Goal: Task Accomplishment & Management: Manage account settings

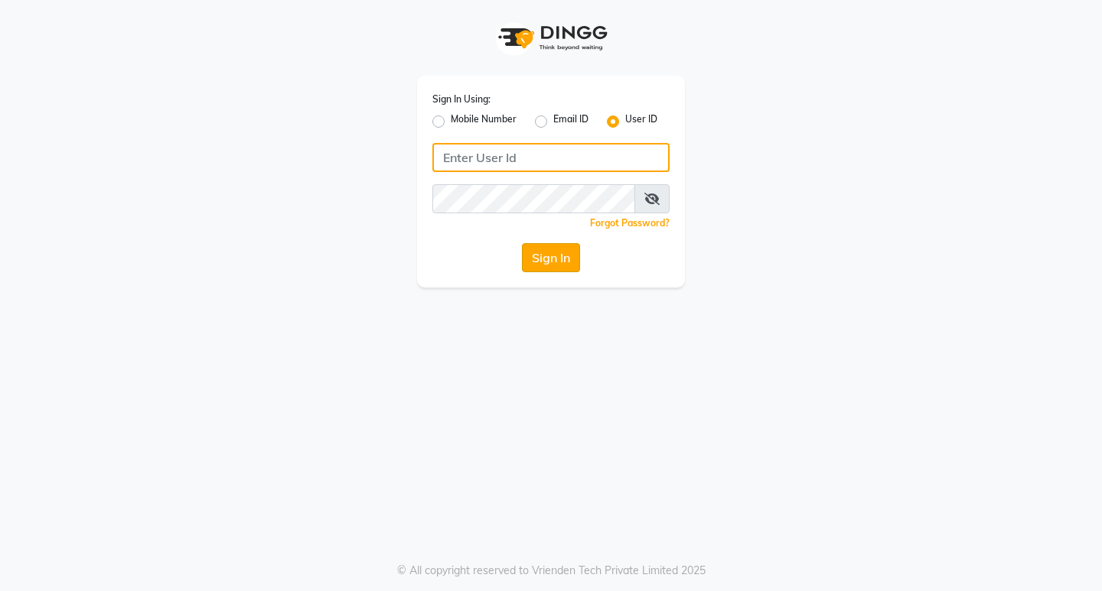
type input "e1951-10"
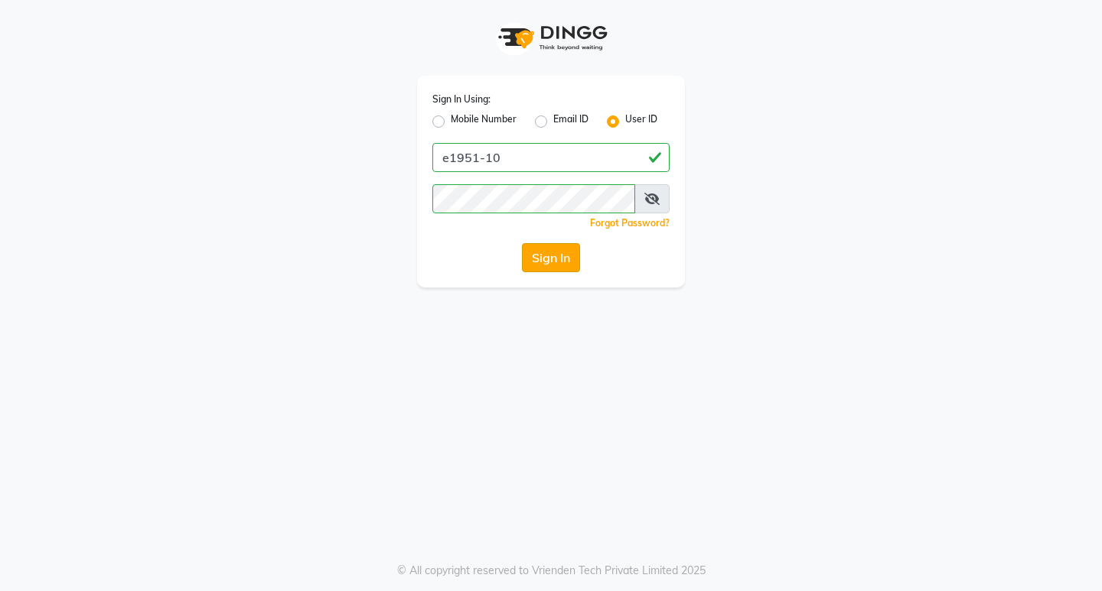
click at [565, 258] on button "Sign In" at bounding box center [551, 257] width 58 height 29
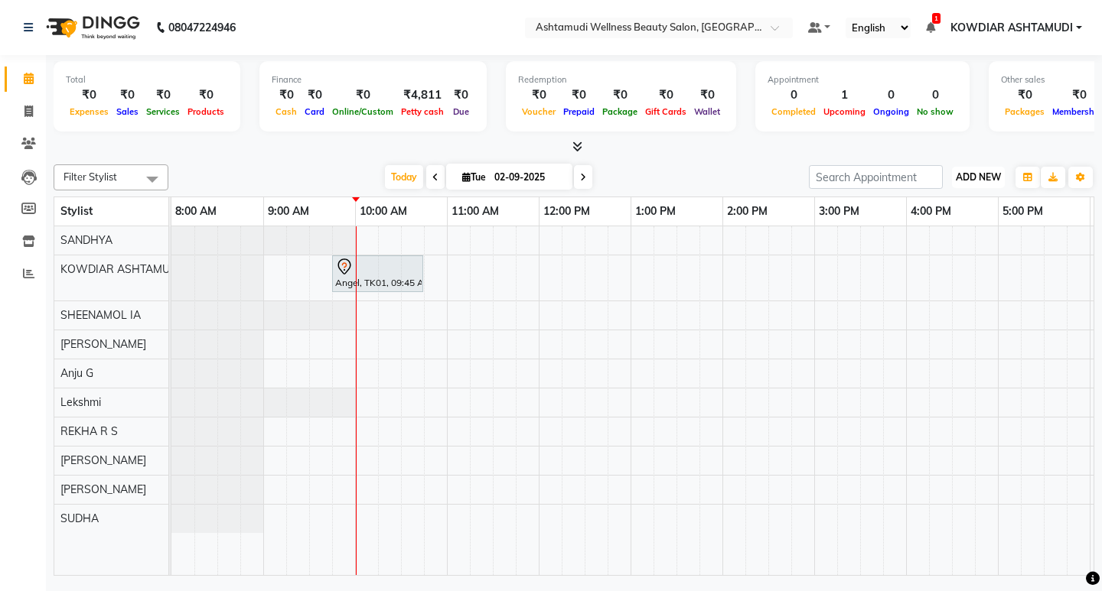
click at [960, 173] on span "ADD NEW" at bounding box center [977, 176] width 45 height 11
click at [933, 263] on link "Add Attendance" at bounding box center [943, 266] width 121 height 20
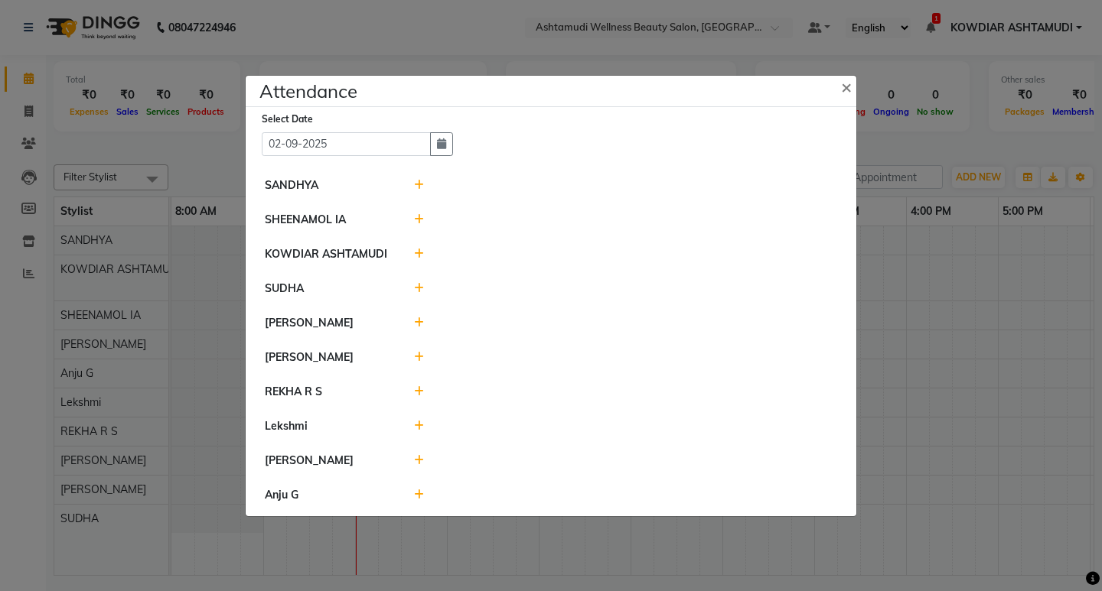
click at [421, 393] on icon at bounding box center [419, 391] width 10 height 11
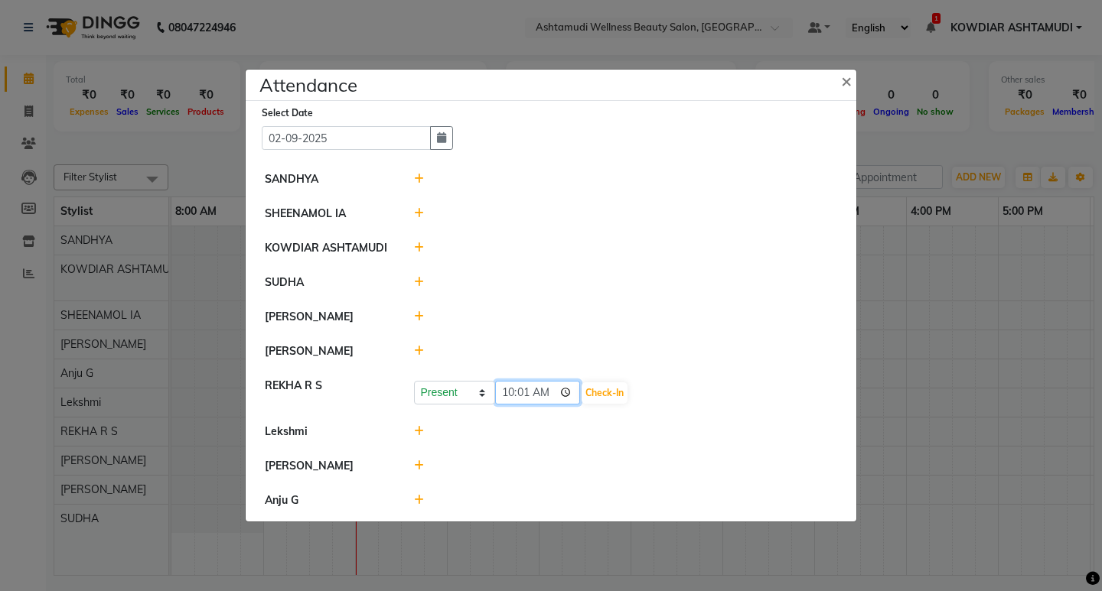
click at [512, 390] on input "10:01" at bounding box center [538, 393] width 86 height 24
type input "09:38"
click at [605, 389] on button "Check-In" at bounding box center [604, 392] width 46 height 21
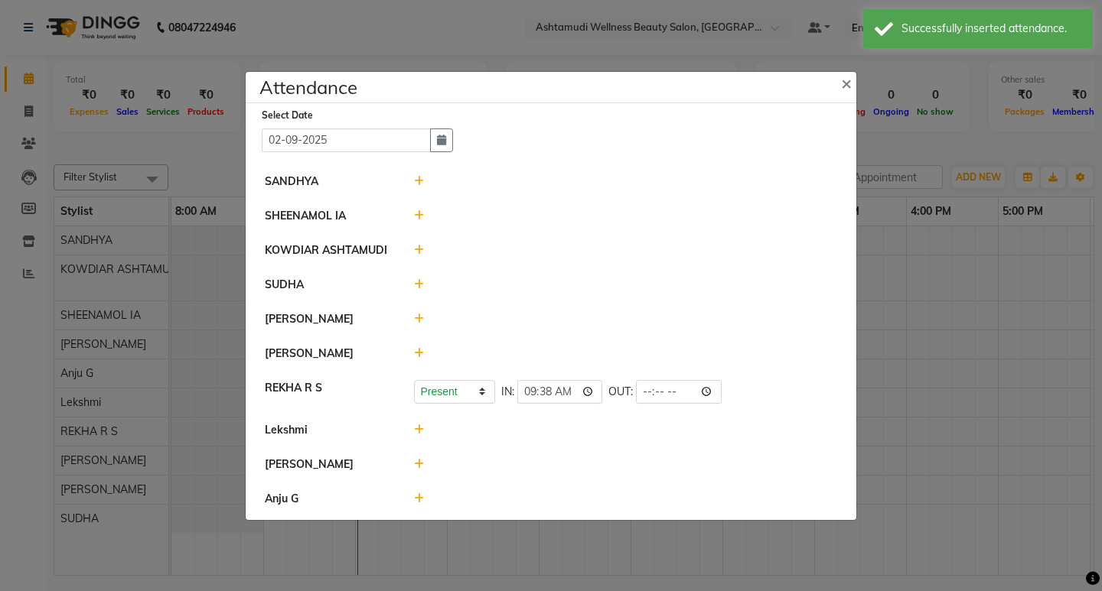
click at [418, 425] on icon at bounding box center [419, 430] width 10 height 11
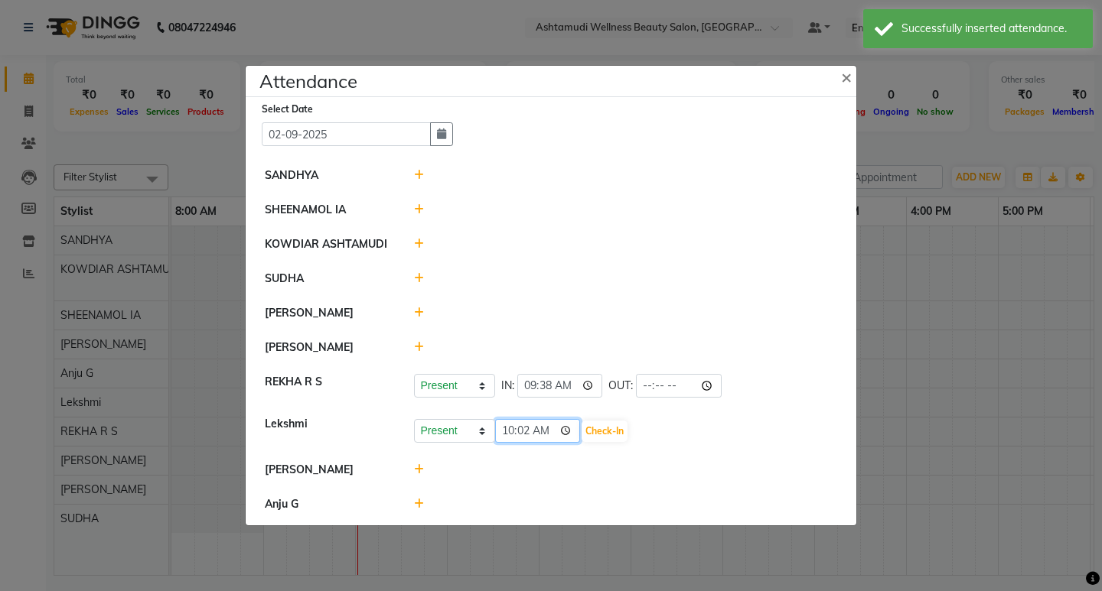
click at [505, 423] on input "10:02" at bounding box center [538, 431] width 86 height 24
type input "03:00"
click at [610, 434] on button "Check-In" at bounding box center [604, 431] width 46 height 21
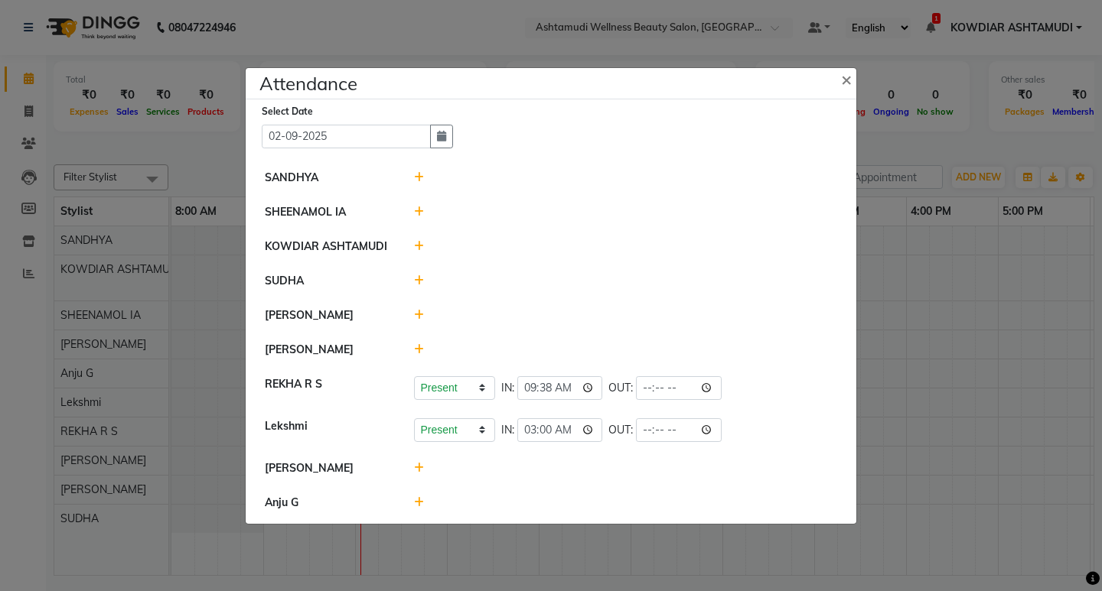
click at [423, 349] on div at bounding box center [625, 350] width 447 height 16
click at [417, 348] on icon at bounding box center [419, 349] width 10 height 11
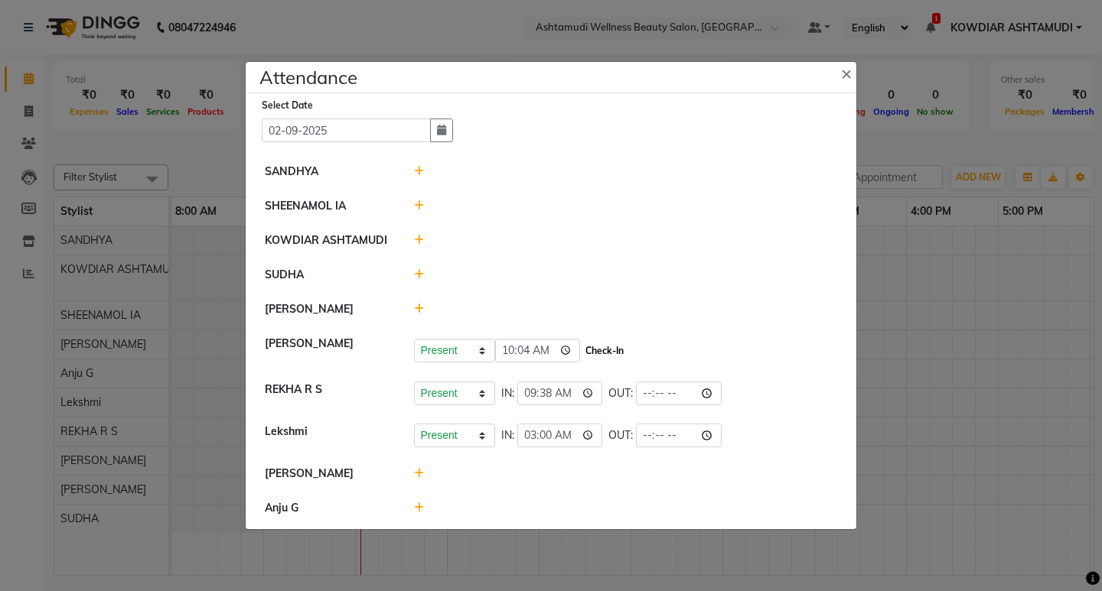
click at [607, 350] on button "Check-In" at bounding box center [604, 350] width 46 height 21
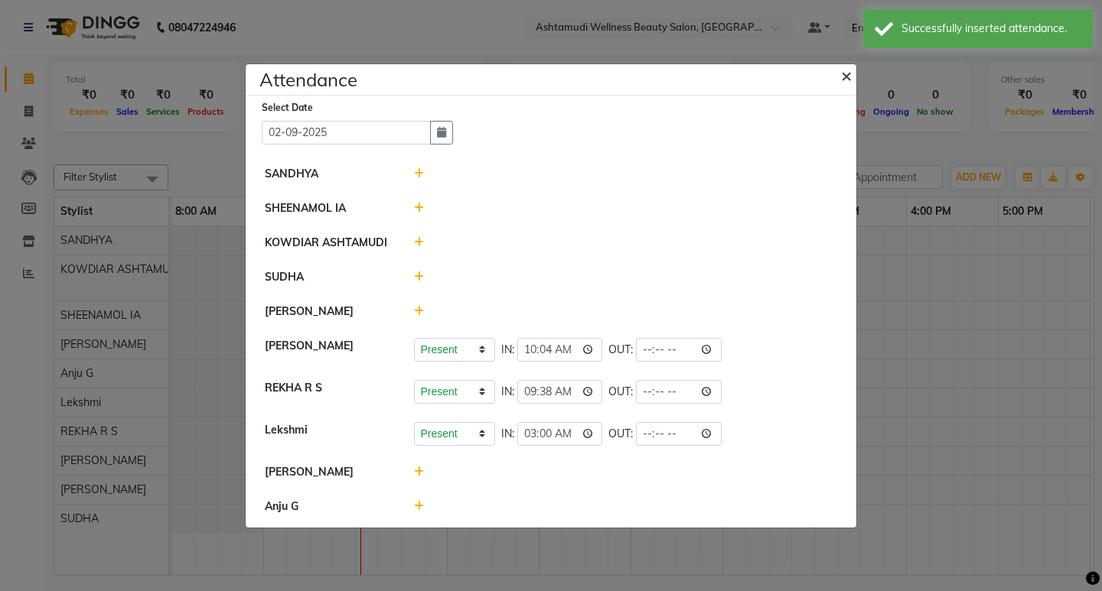
click at [847, 76] on span "×" at bounding box center [846, 74] width 11 height 23
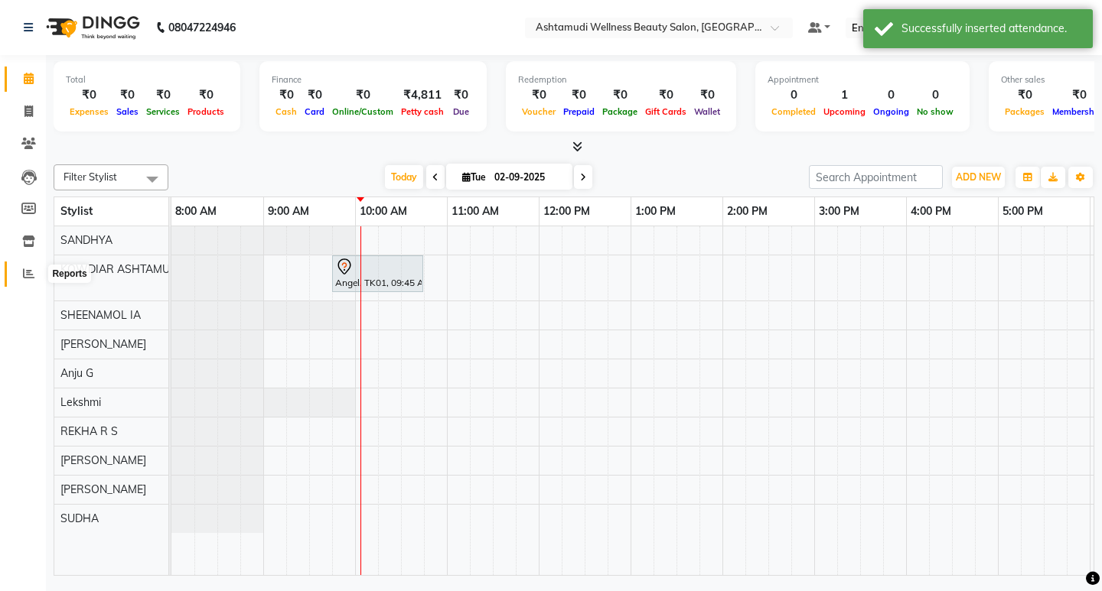
click at [28, 268] on icon at bounding box center [28, 273] width 11 height 11
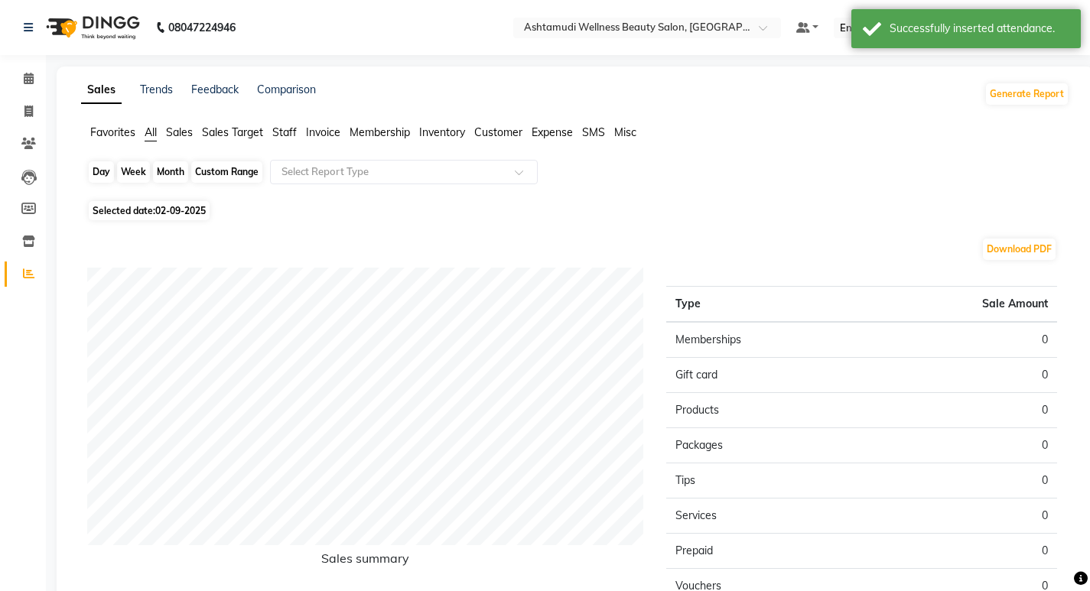
click at [104, 167] on div "Day" at bounding box center [101, 171] width 25 height 21
select select "9"
select select "2025"
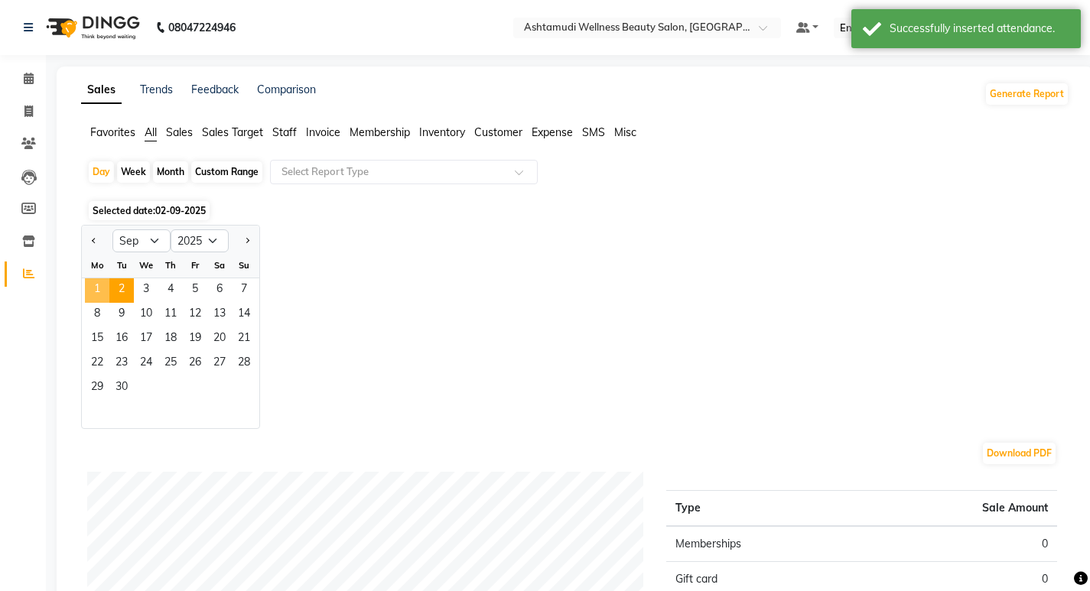
click at [96, 283] on span "1" at bounding box center [97, 290] width 24 height 24
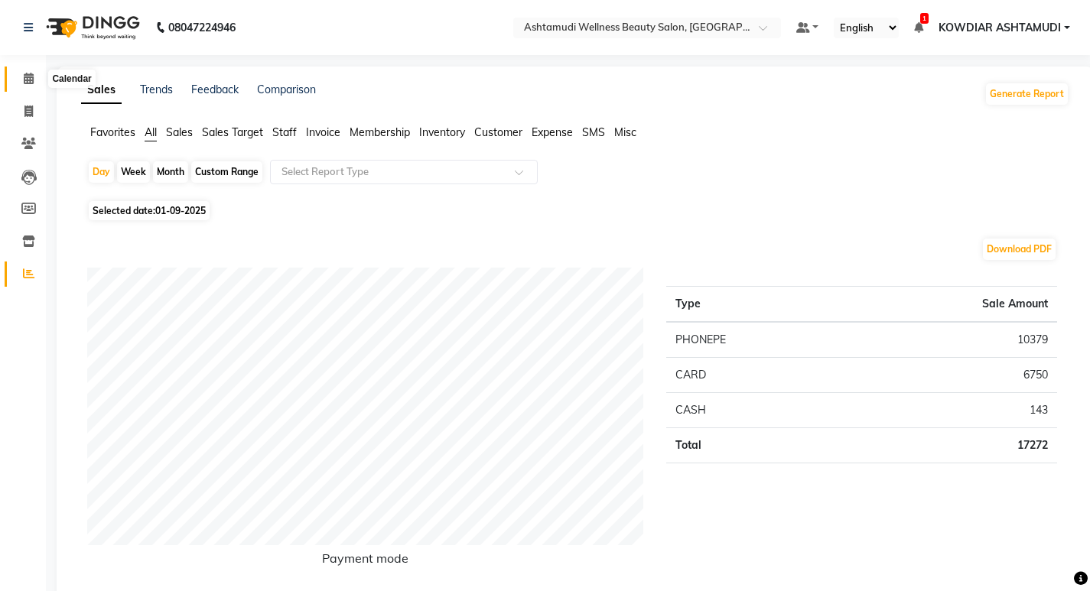
click at [27, 80] on icon at bounding box center [29, 78] width 10 height 11
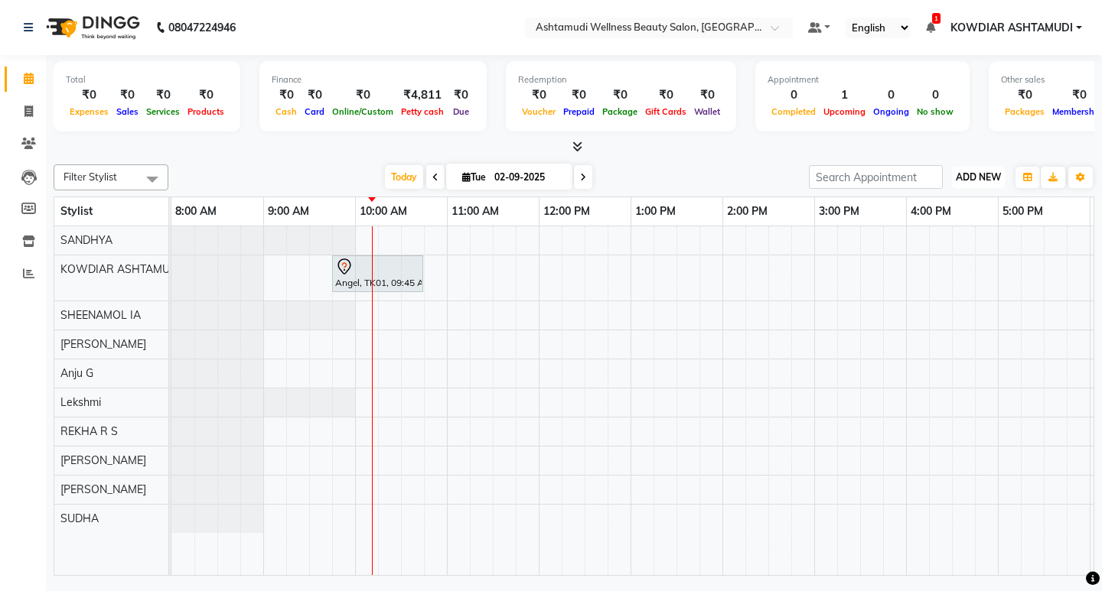
click at [982, 179] on span "ADD NEW" at bounding box center [977, 176] width 45 height 11
click at [943, 265] on link "Add Attendance" at bounding box center [943, 266] width 121 height 20
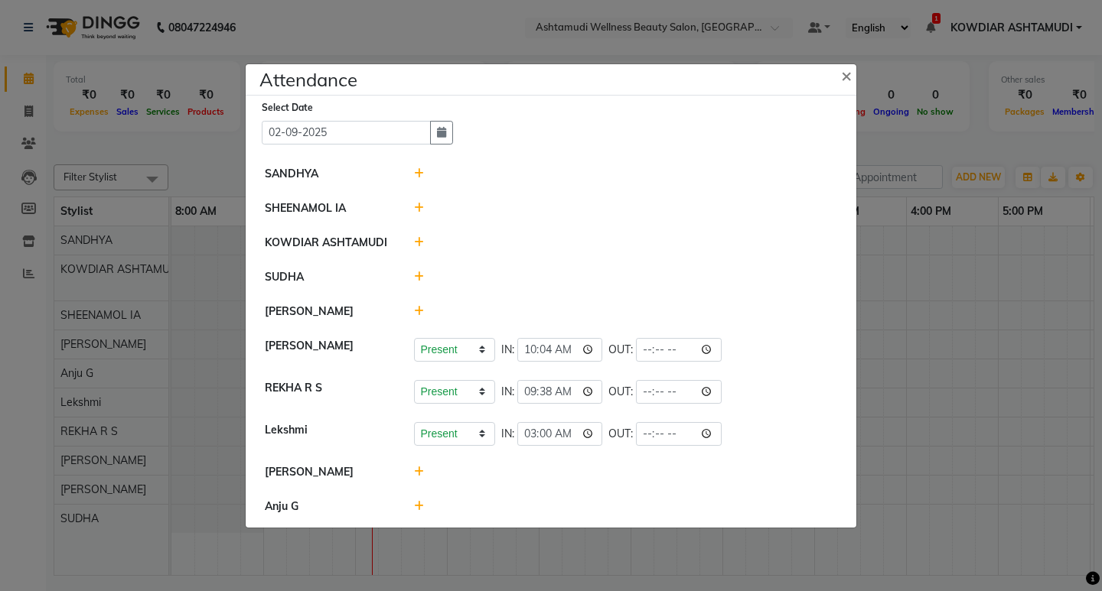
click at [423, 171] on div at bounding box center [625, 174] width 447 height 16
click at [417, 171] on icon at bounding box center [419, 173] width 10 height 11
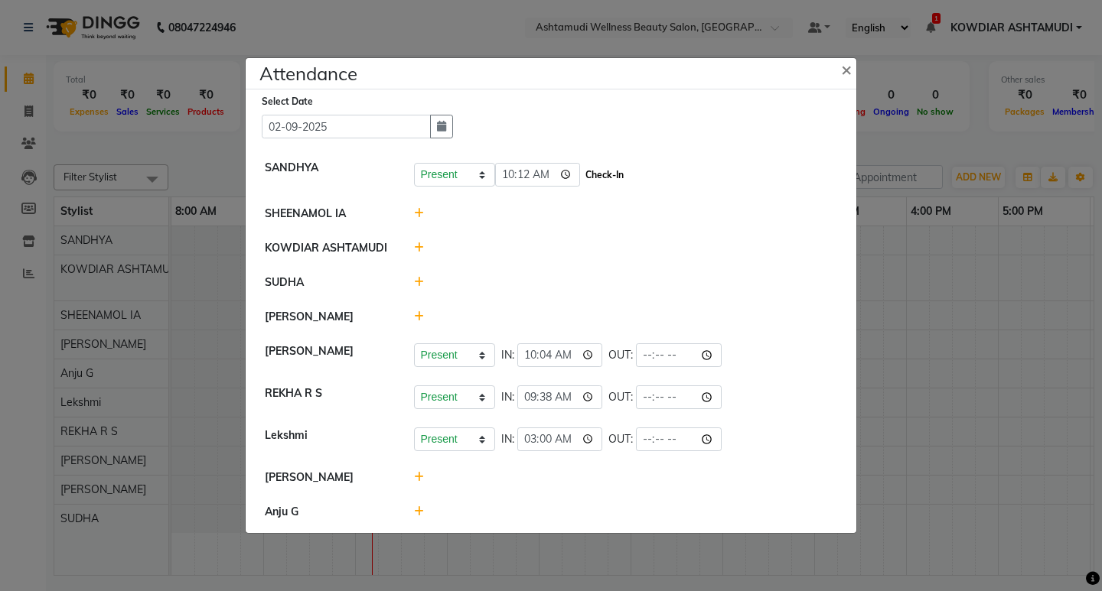
click at [587, 171] on button "Check-In" at bounding box center [604, 174] width 46 height 21
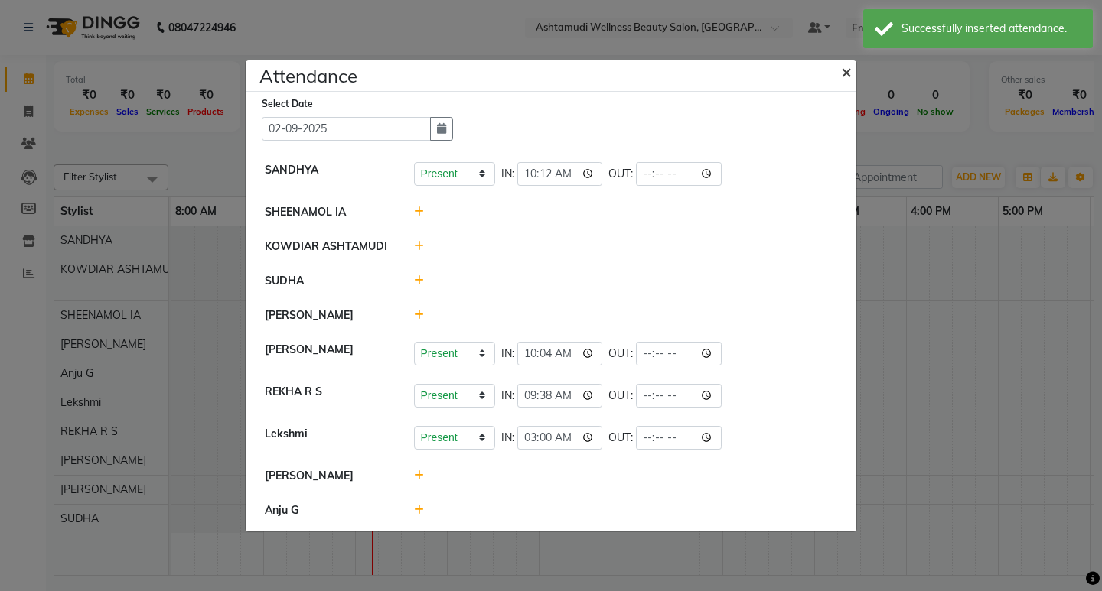
drag, startPoint x: 847, startPoint y: 72, endPoint x: 608, endPoint y: 213, distance: 277.1
click at [608, 213] on div "Attendance × Select Date [DATE] SANDHYA Present Absent Late Half Day Weekly Off…" at bounding box center [551, 296] width 612 height 473
click at [416, 207] on icon at bounding box center [419, 212] width 10 height 11
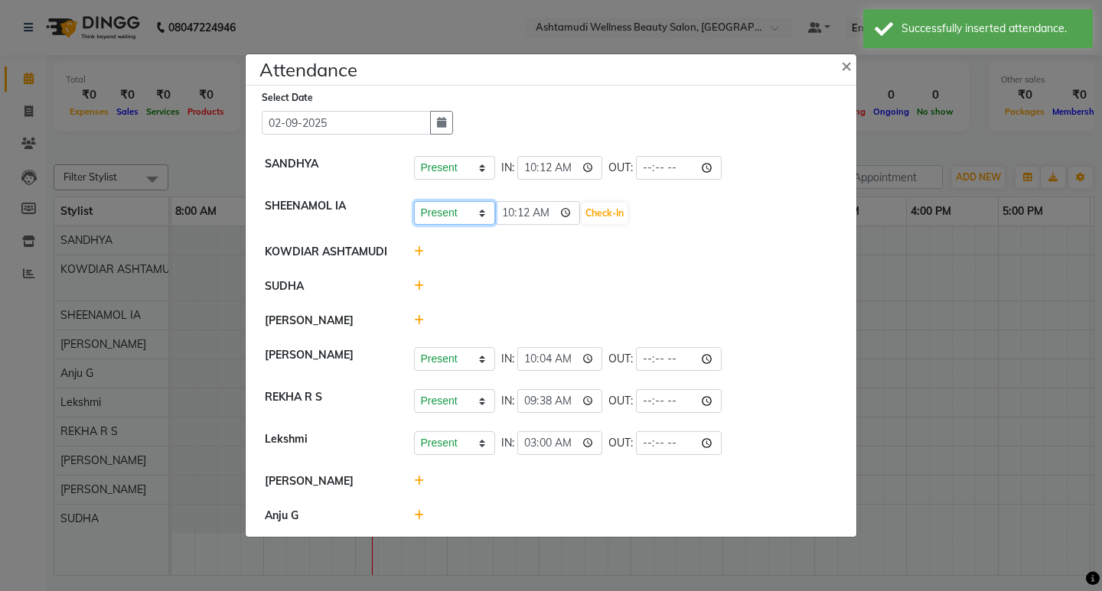
click at [432, 216] on select "Present Absent Late Half Day Weekly Off" at bounding box center [454, 213] width 81 height 24
select select "W"
click at [414, 201] on select "Present Absent Late Half Day Weekly Off" at bounding box center [454, 213] width 81 height 24
click at [517, 210] on button "Save" at bounding box center [511, 213] width 30 height 21
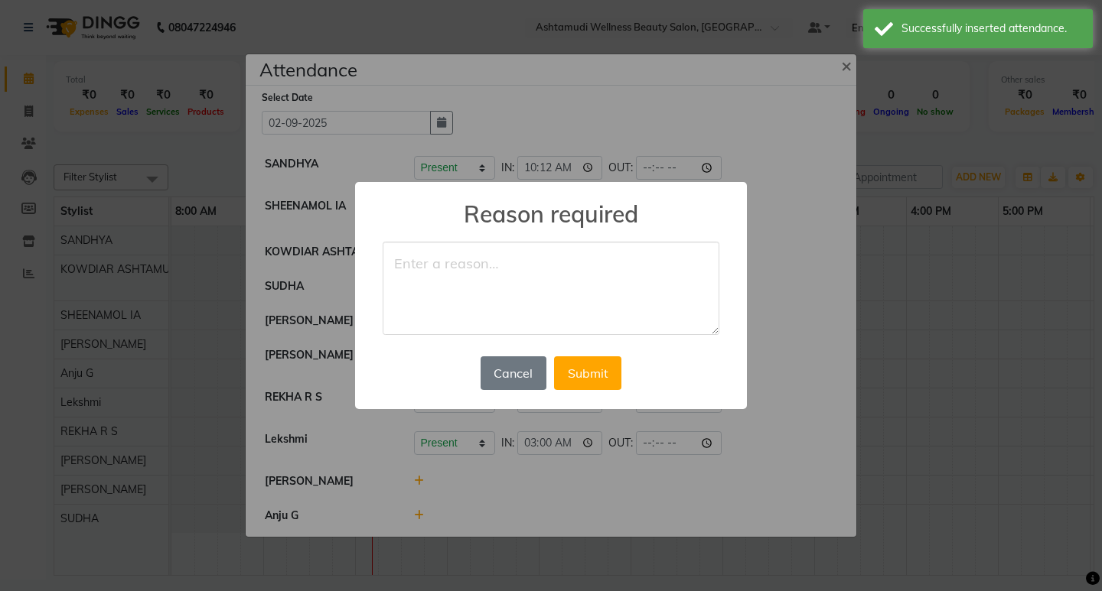
click at [517, 259] on textarea at bounding box center [550, 288] width 337 height 93
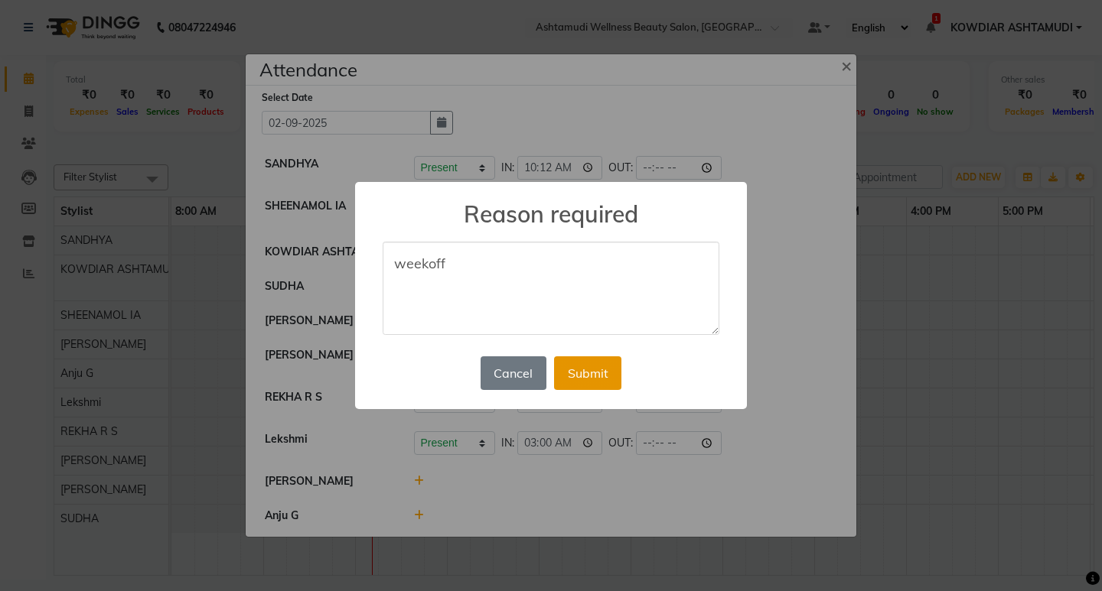
type textarea "weekoff"
click at [573, 360] on button "Submit" at bounding box center [587, 373] width 67 height 34
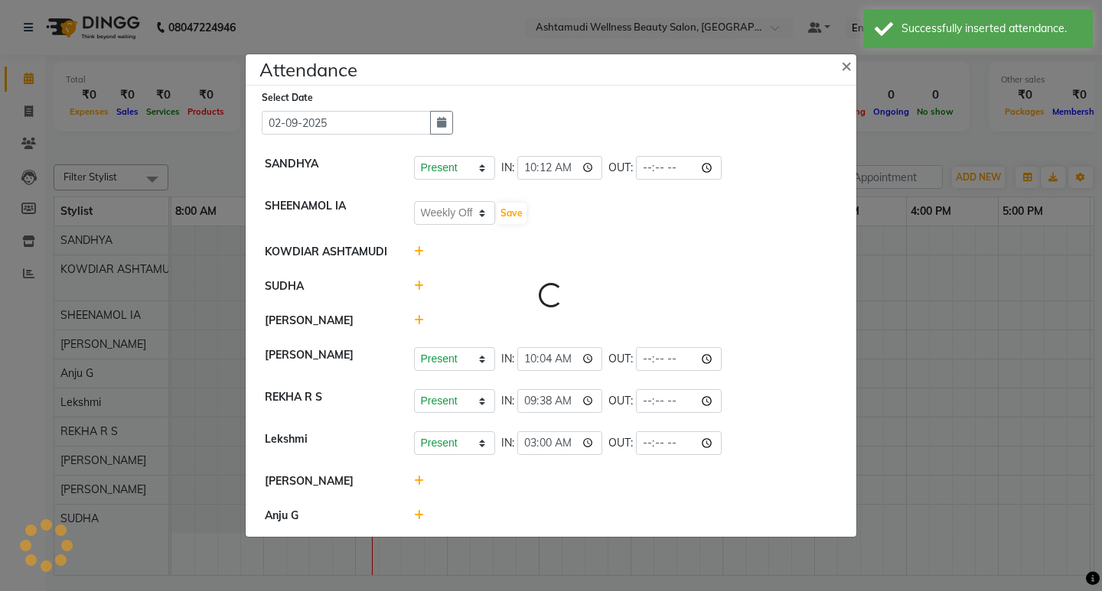
select select "W"
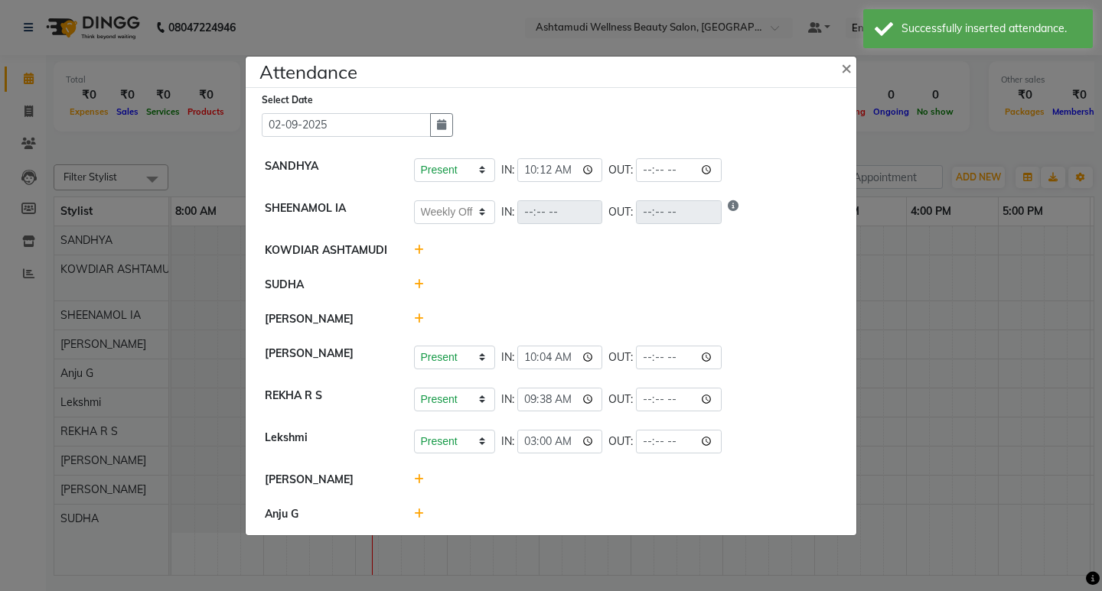
click at [418, 282] on icon at bounding box center [419, 284] width 10 height 11
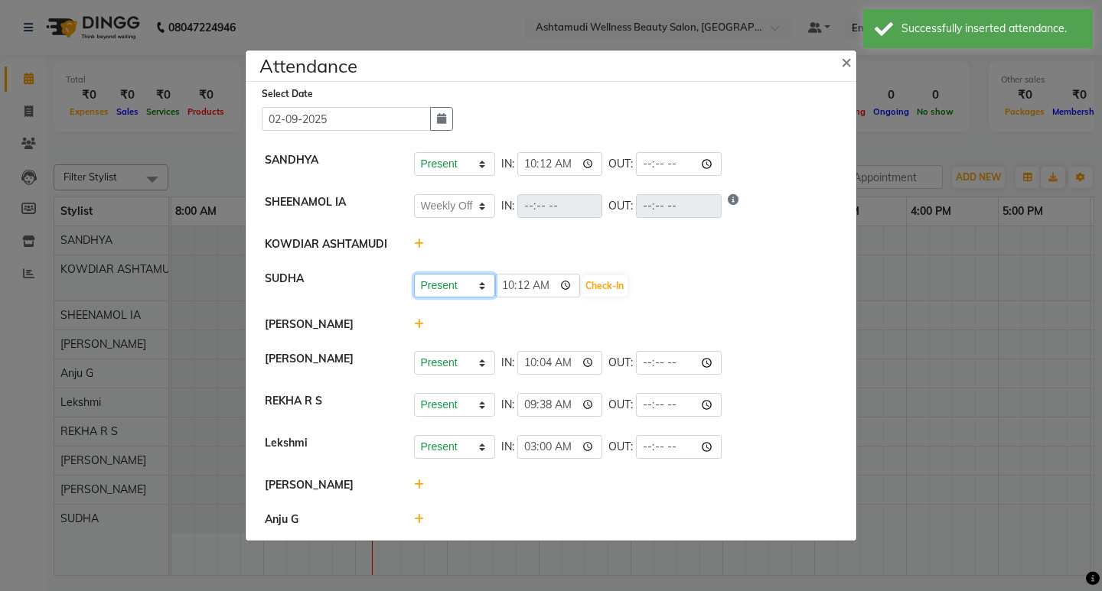
click at [456, 295] on select "Present Absent Late Half Day Weekly Off" at bounding box center [454, 286] width 81 height 24
select select "W"
click at [414, 274] on select "Present Absent Late Half Day Weekly Off" at bounding box center [454, 286] width 81 height 24
click at [506, 281] on button "Save" at bounding box center [511, 285] width 30 height 21
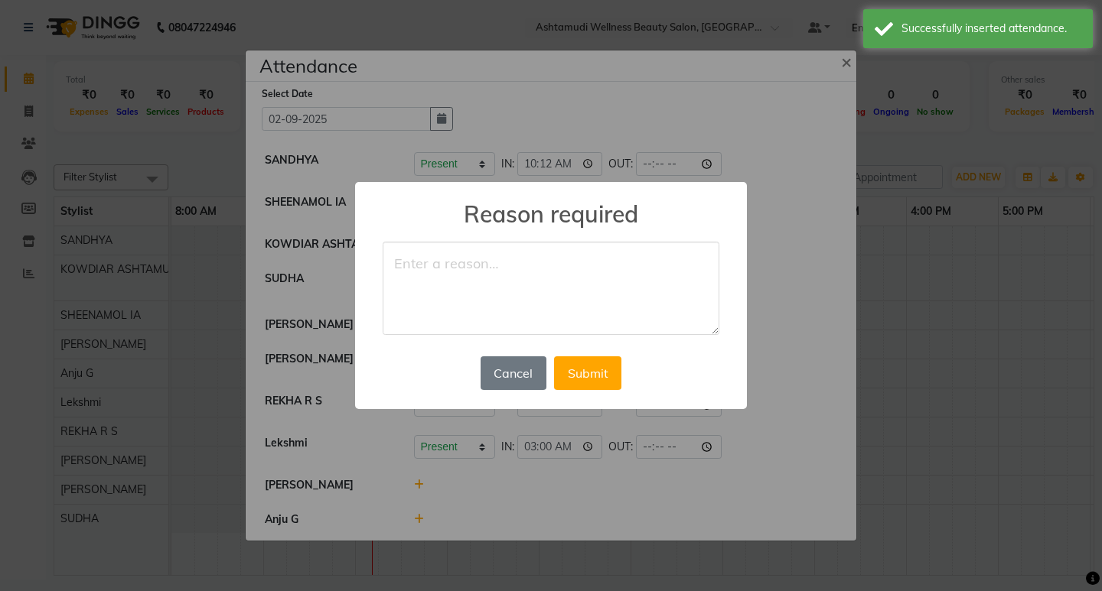
click at [526, 301] on textarea at bounding box center [550, 288] width 337 height 93
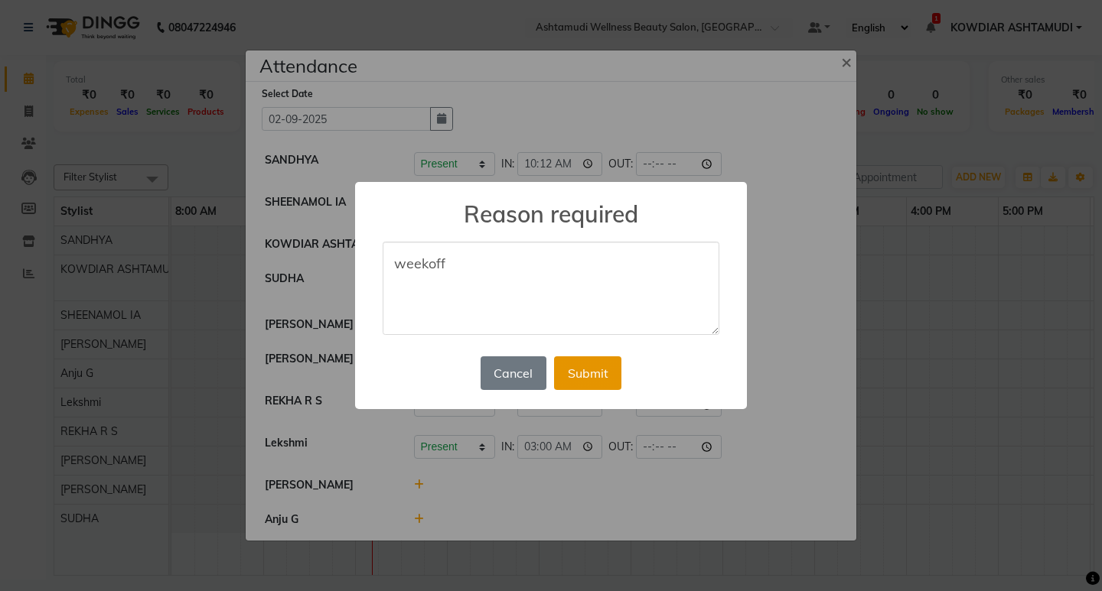
type textarea "weekoff"
click at [583, 366] on button "Submit" at bounding box center [587, 373] width 67 height 34
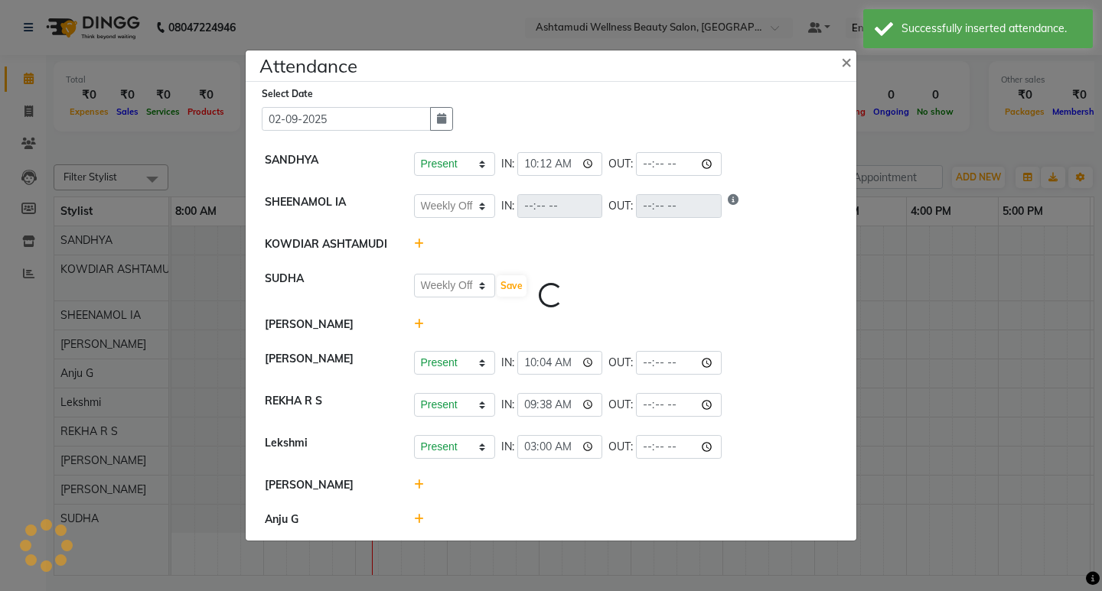
select select "W"
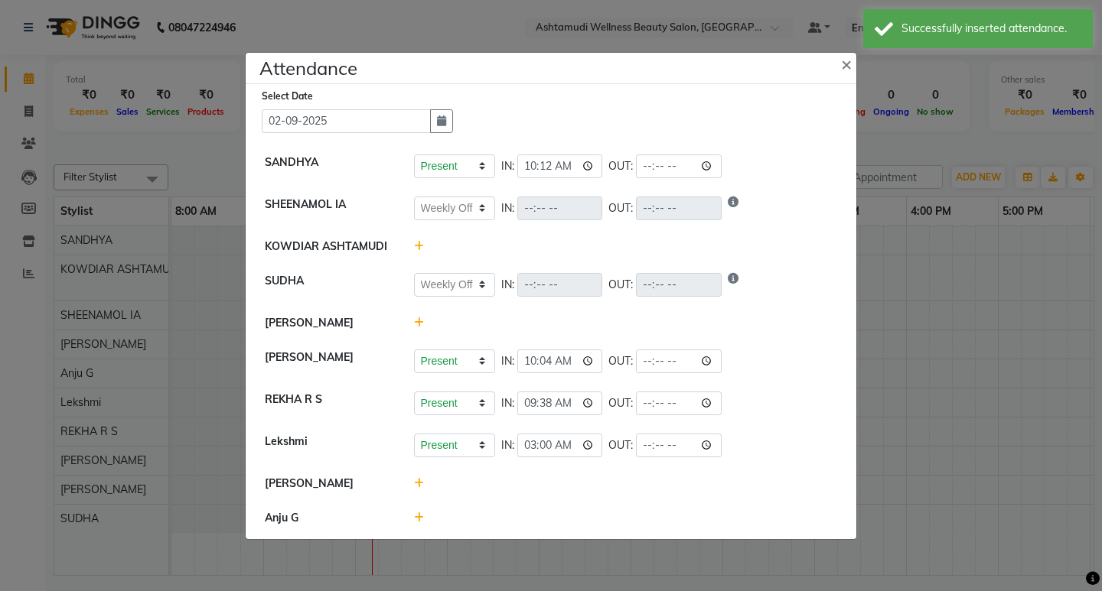
click at [420, 324] on icon at bounding box center [419, 322] width 10 height 11
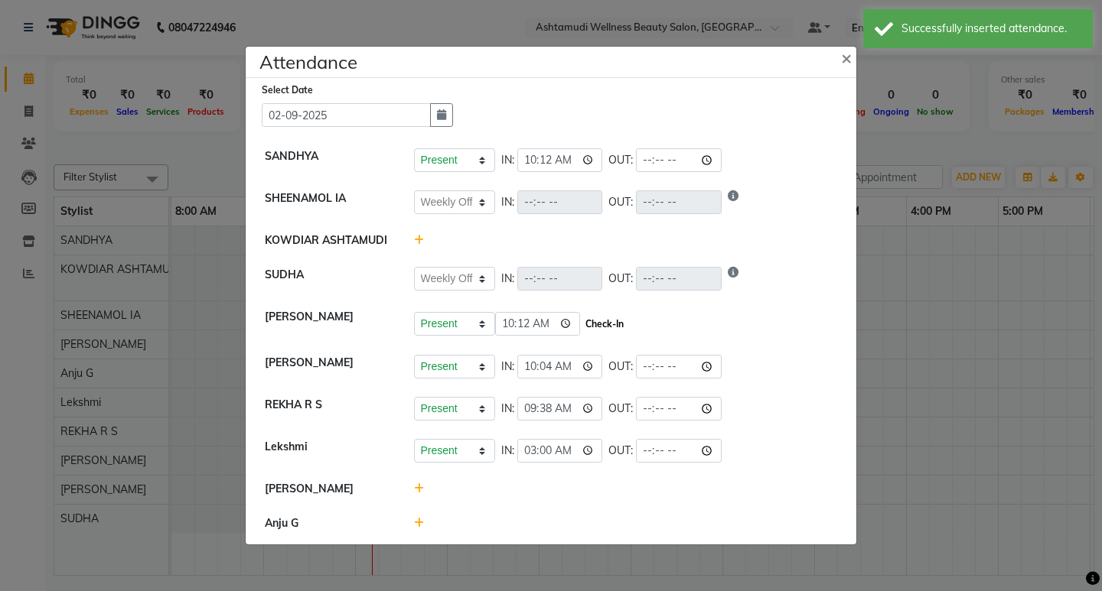
click at [606, 327] on button "Check-In" at bounding box center [604, 324] width 46 height 21
select select "W"
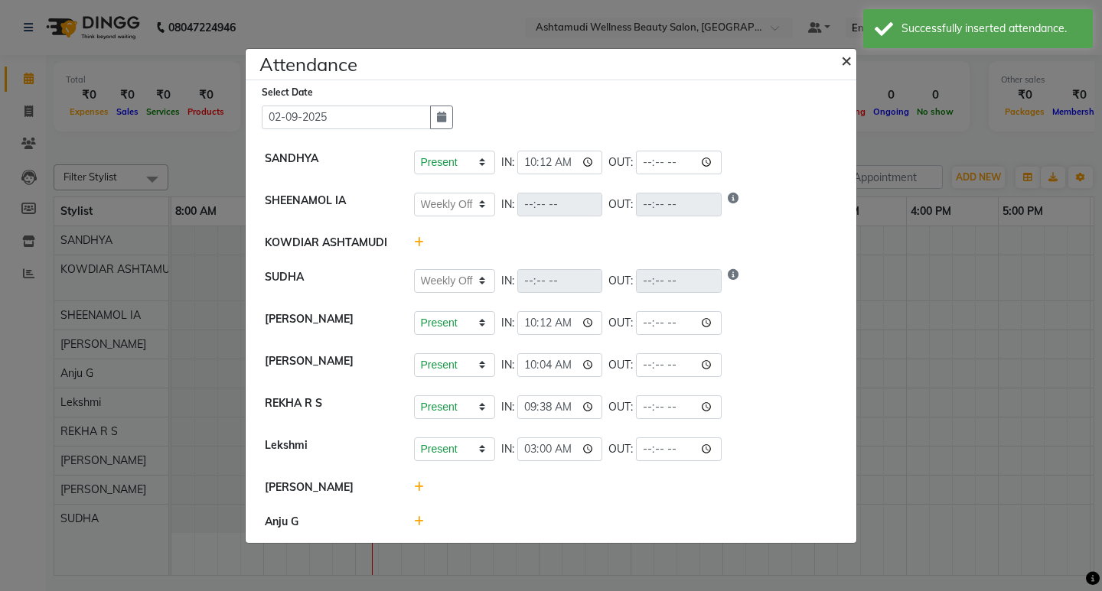
click at [842, 60] on span "×" at bounding box center [846, 59] width 11 height 23
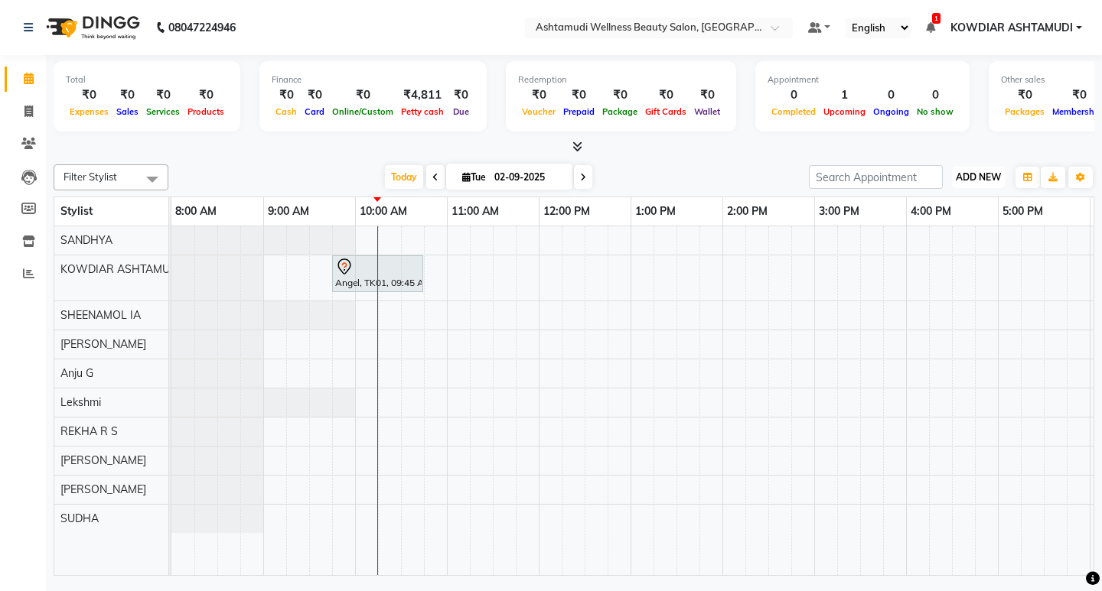
click at [984, 175] on span "ADD NEW" at bounding box center [977, 176] width 45 height 11
click at [942, 264] on link "Add Attendance" at bounding box center [943, 266] width 121 height 20
select select "W"
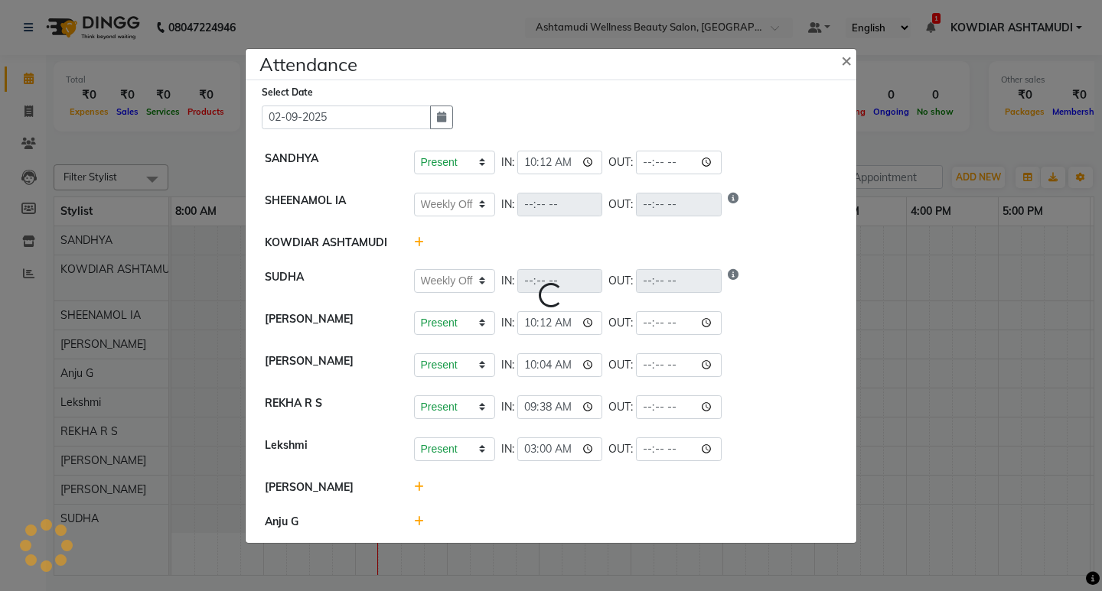
select select "W"
click at [418, 522] on icon at bounding box center [419, 521] width 10 height 11
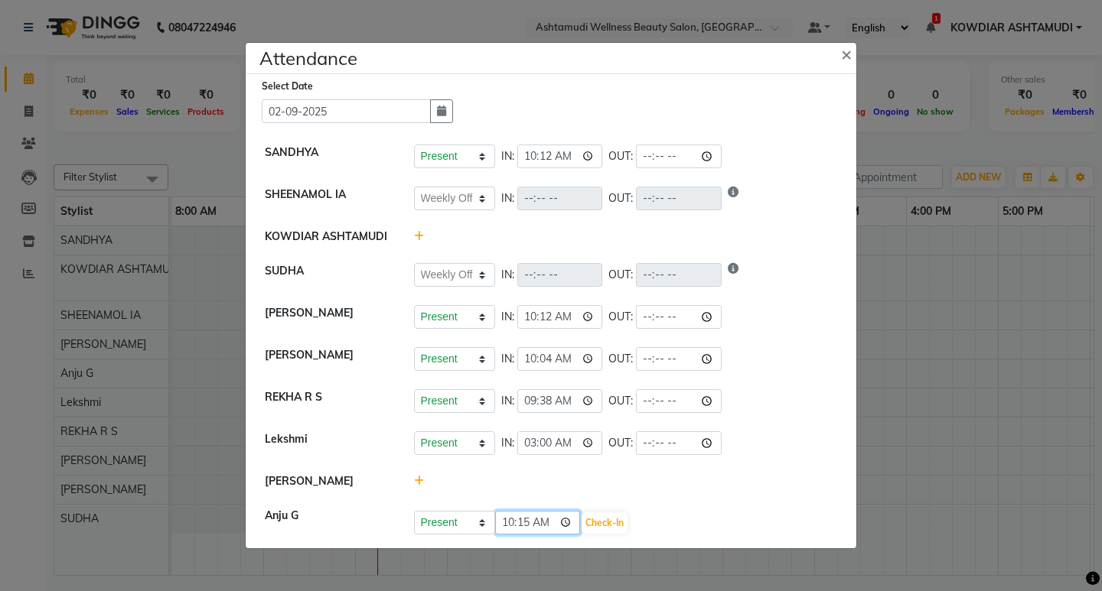
drag, startPoint x: 509, startPoint y: 523, endPoint x: 523, endPoint y: 519, distance: 14.3
click at [519, 522] on input "10:15" at bounding box center [538, 523] width 86 height 24
type input "03:58"
click at [610, 524] on button "Check-In" at bounding box center [604, 523] width 46 height 21
select select "W"
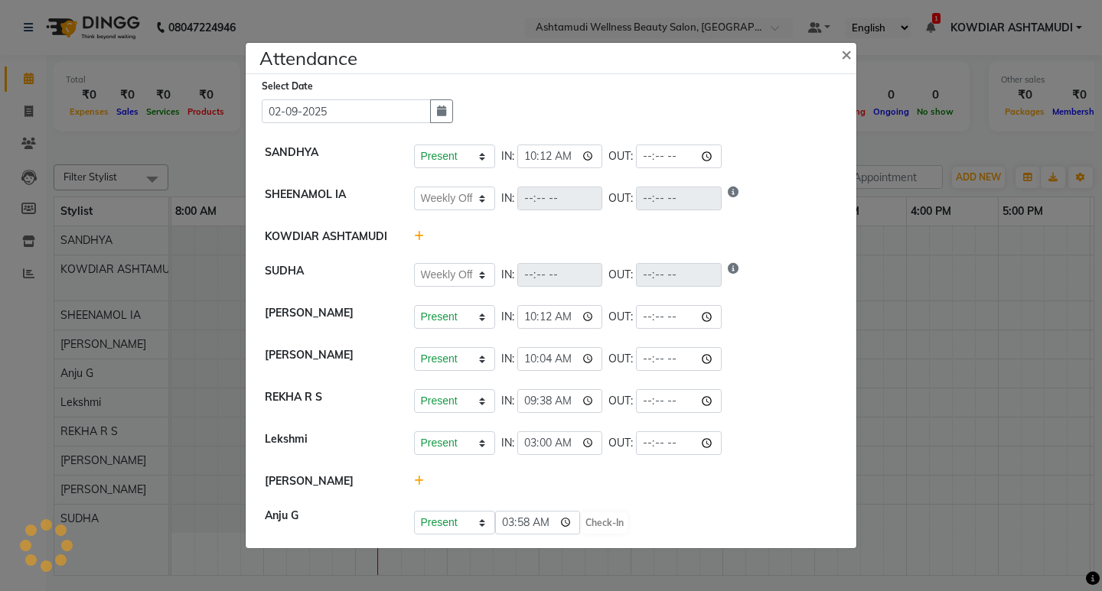
select select "W"
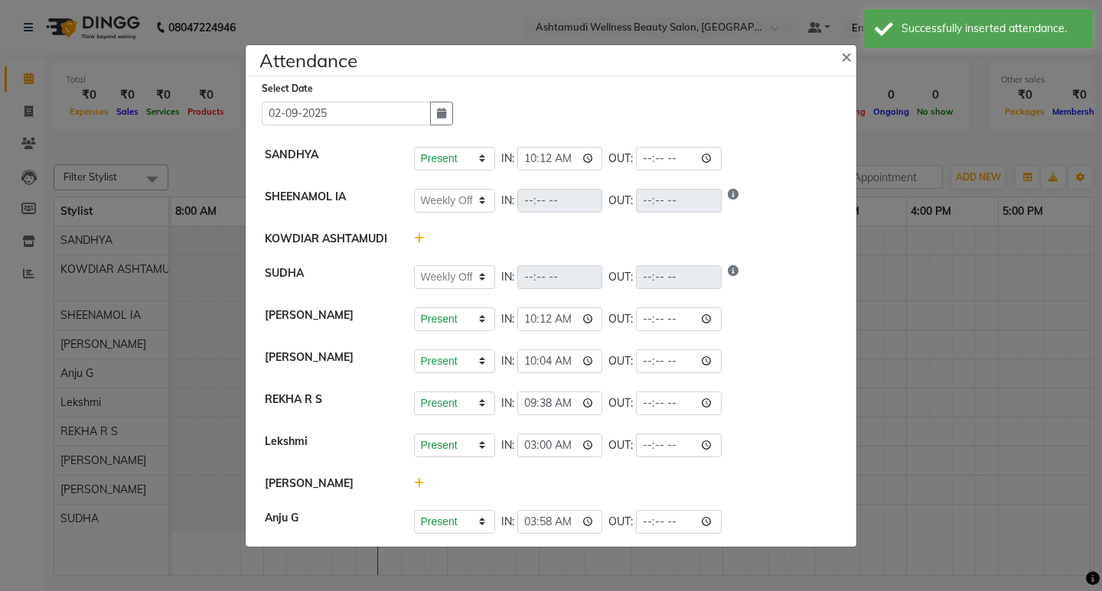
click at [414, 483] on icon at bounding box center [419, 483] width 10 height 11
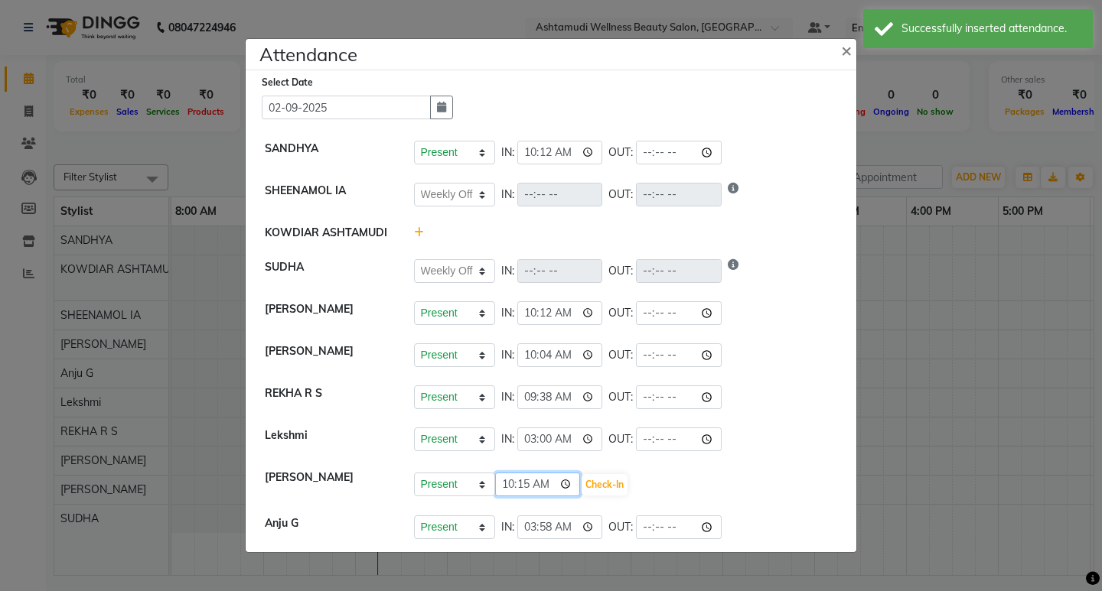
click at [519, 483] on input "10:15" at bounding box center [538, 485] width 86 height 24
click at [511, 485] on input "10:15" at bounding box center [538, 485] width 86 height 24
type input "09:56"
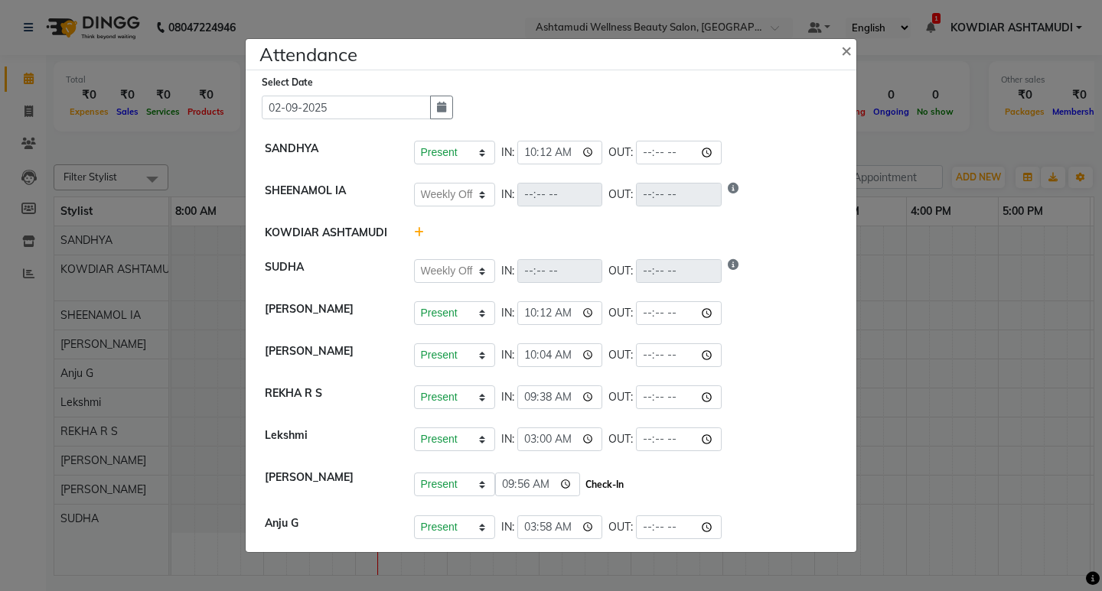
click at [617, 483] on button "Check-In" at bounding box center [604, 484] width 46 height 21
select select "W"
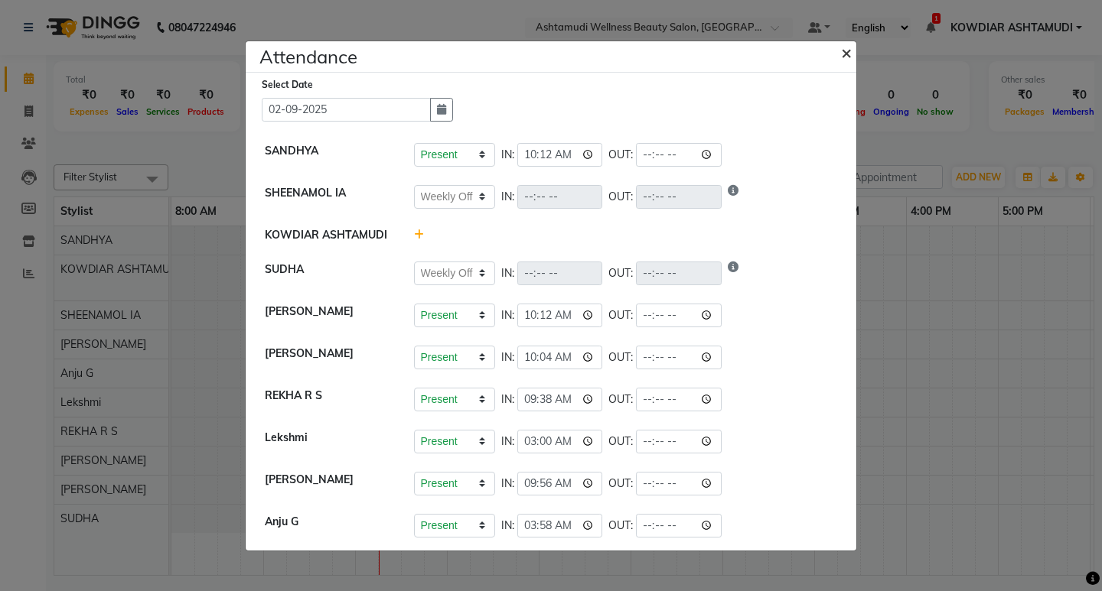
click at [841, 51] on span "×" at bounding box center [846, 52] width 11 height 23
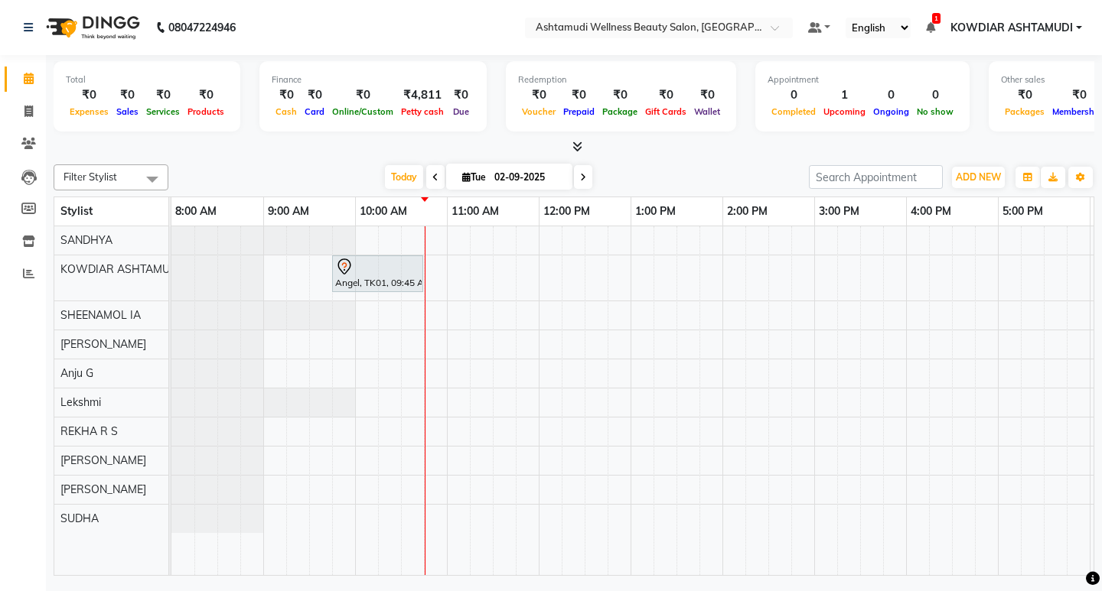
click at [483, 171] on span "Tue" at bounding box center [473, 176] width 31 height 11
select select "9"
select select "2025"
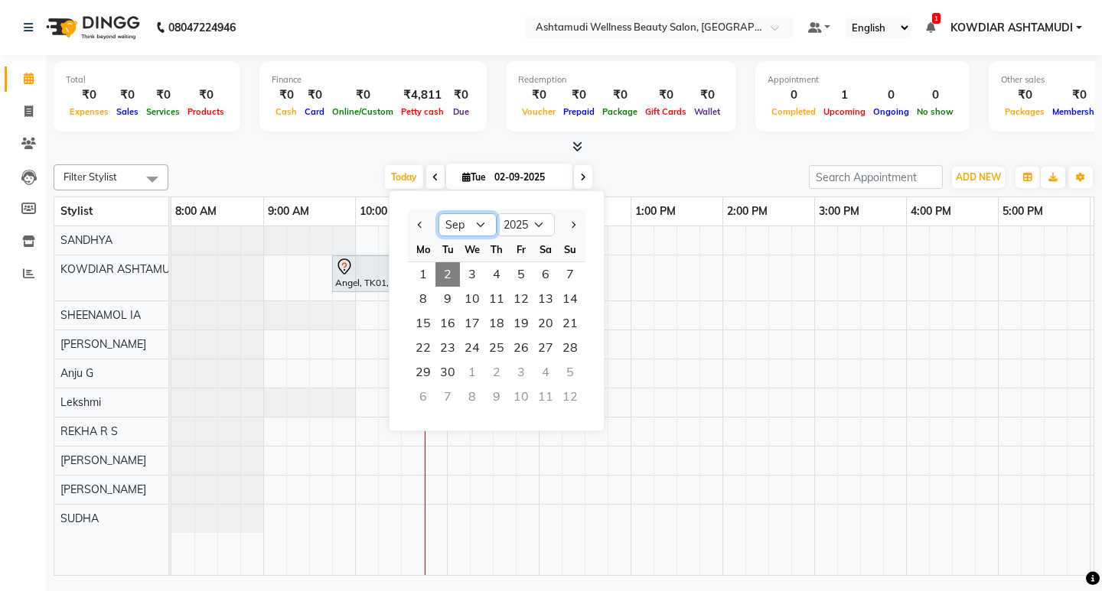
click at [443, 223] on select "Jan Feb Mar Apr May Jun [DATE] Aug Sep Oct Nov Dec" at bounding box center [467, 224] width 58 height 23
select select "8"
click at [438, 213] on select "Jan Feb Mar Apr May Jun [DATE] Aug Sep Oct Nov Dec" at bounding box center [467, 224] width 58 height 23
click at [571, 371] on span "31" at bounding box center [570, 372] width 24 height 24
type input "31-08-2025"
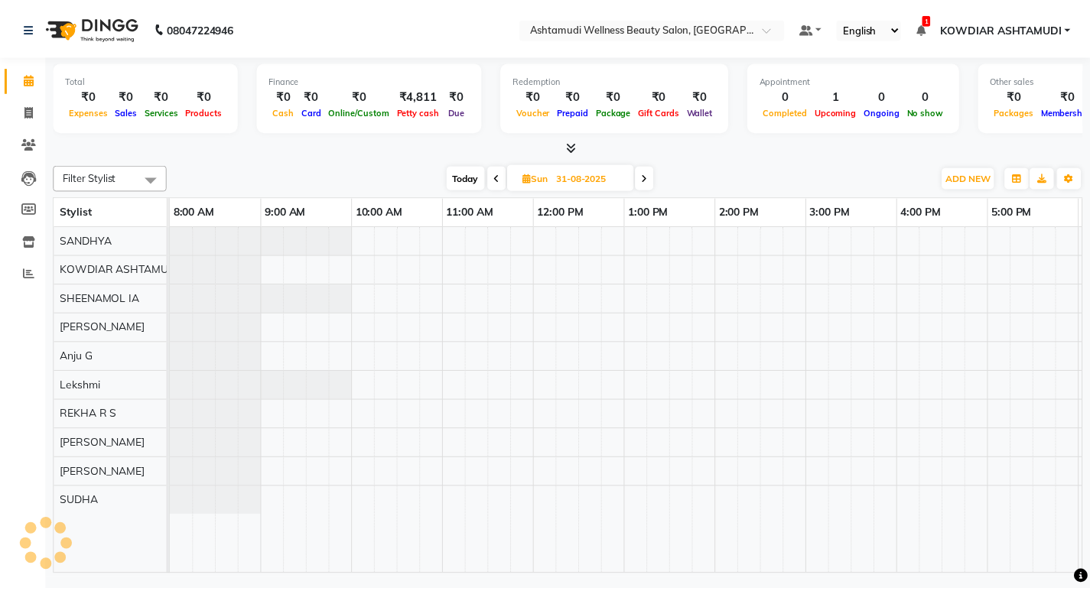
scroll to position [0, 184]
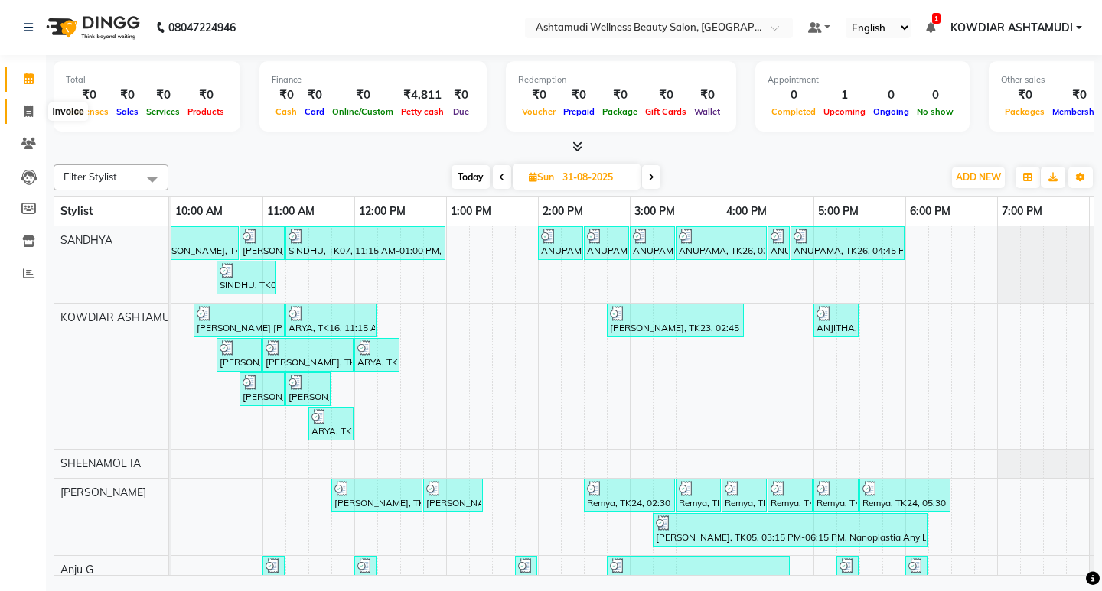
click at [26, 113] on icon at bounding box center [28, 111] width 8 height 11
select select "service"
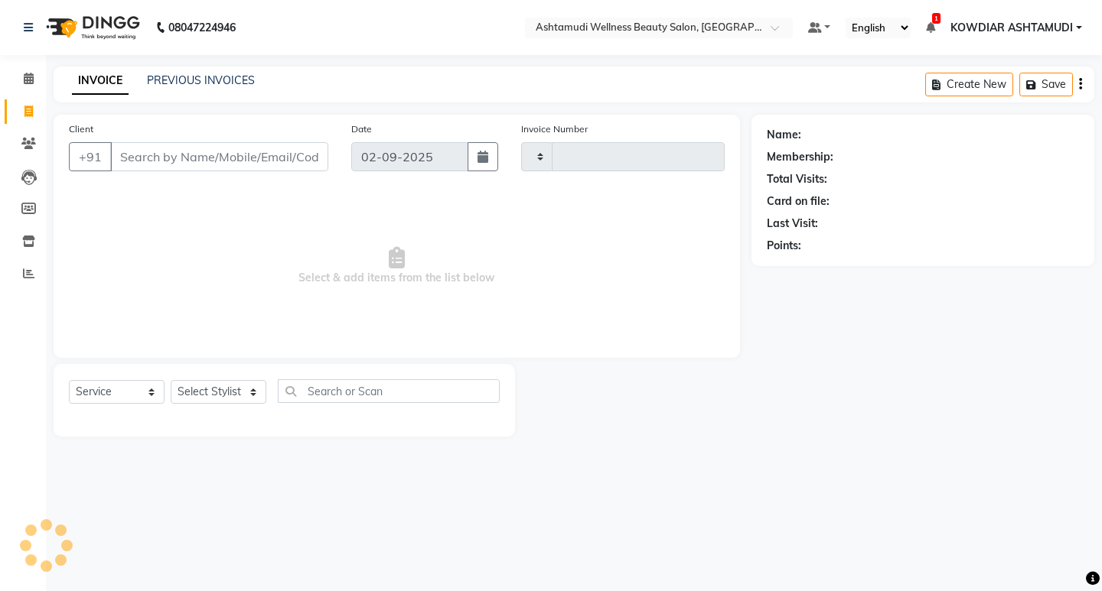
type input "2183"
select select "4668"
click at [138, 161] on input "Client" at bounding box center [219, 156] width 218 height 29
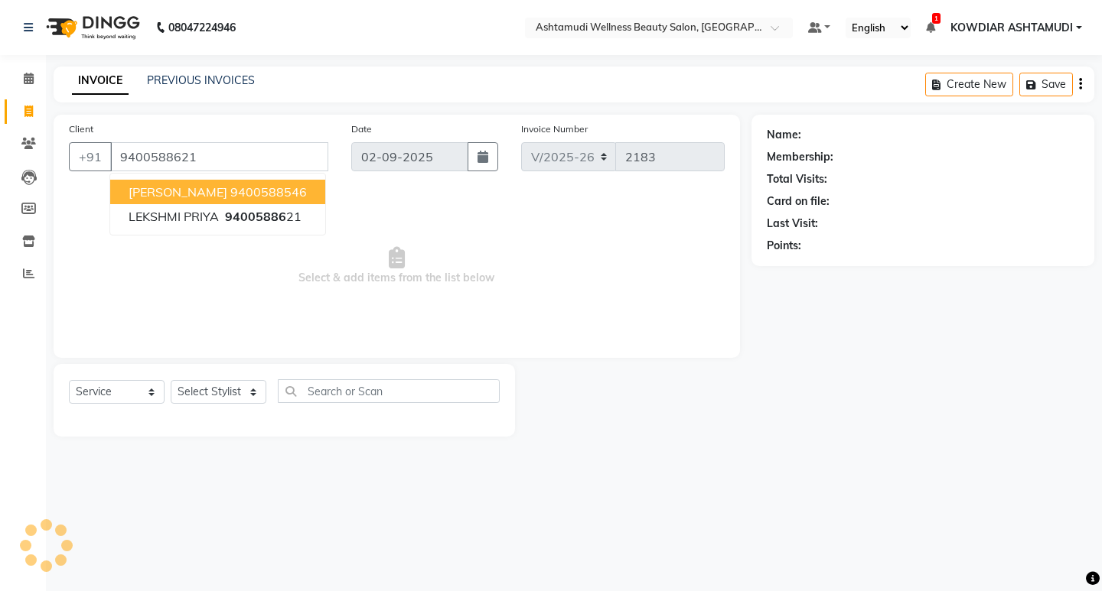
type input "9400588621"
select select "2: Object"
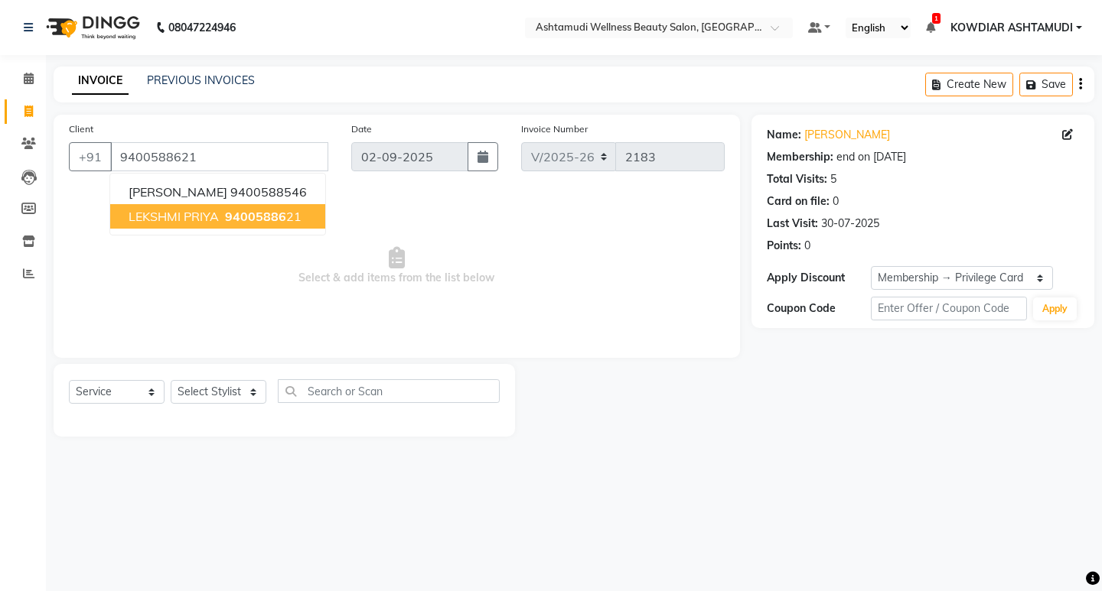
click at [246, 218] on span "94005886" at bounding box center [255, 216] width 61 height 15
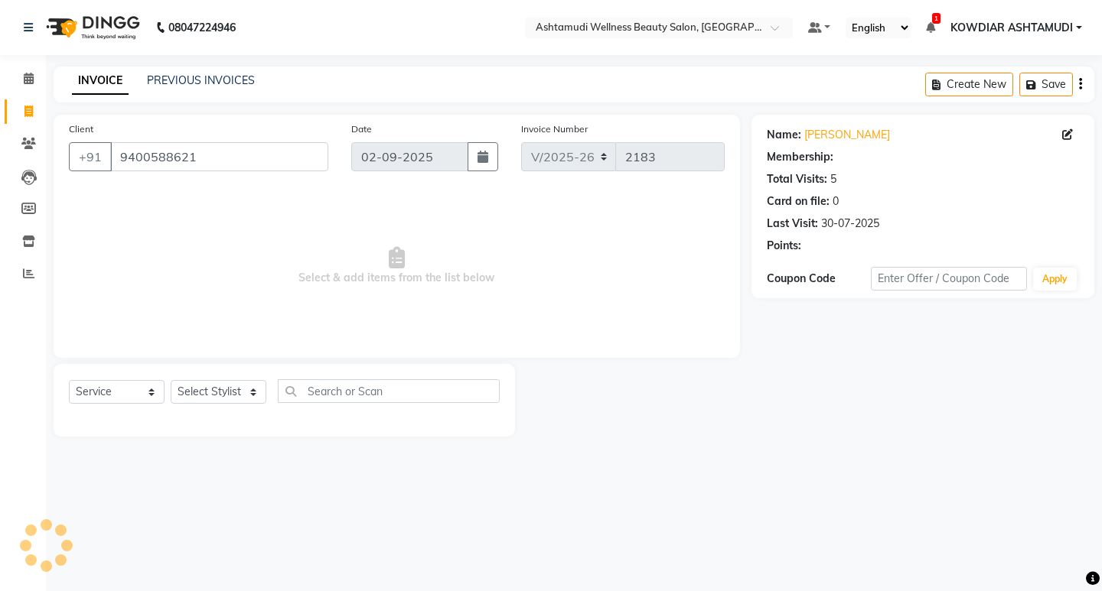
select select "2: Object"
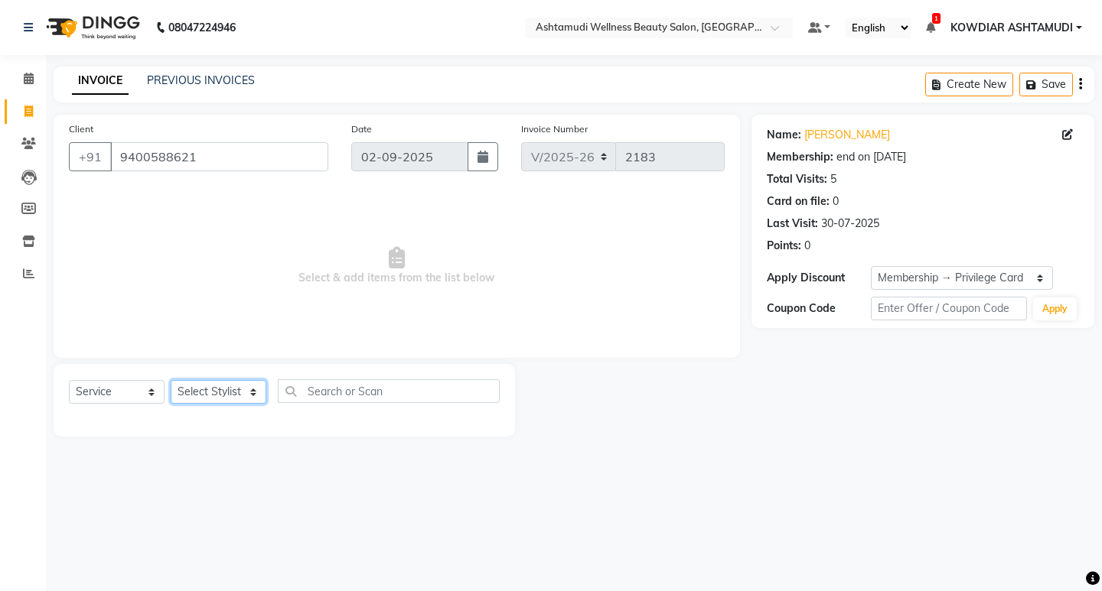
click at [230, 394] on select "Select Stylist [PERSON_NAME] Anju G KOWDIAR ASHTAMUDI [PERSON_NAME] R S [PERSON…" at bounding box center [219, 392] width 96 height 24
select select "27461"
click at [171, 380] on select "Select Stylist [PERSON_NAME] Anju G KOWDIAR ASHTAMUDI [PERSON_NAME] R S [PERSON…" at bounding box center [219, 392] width 96 height 24
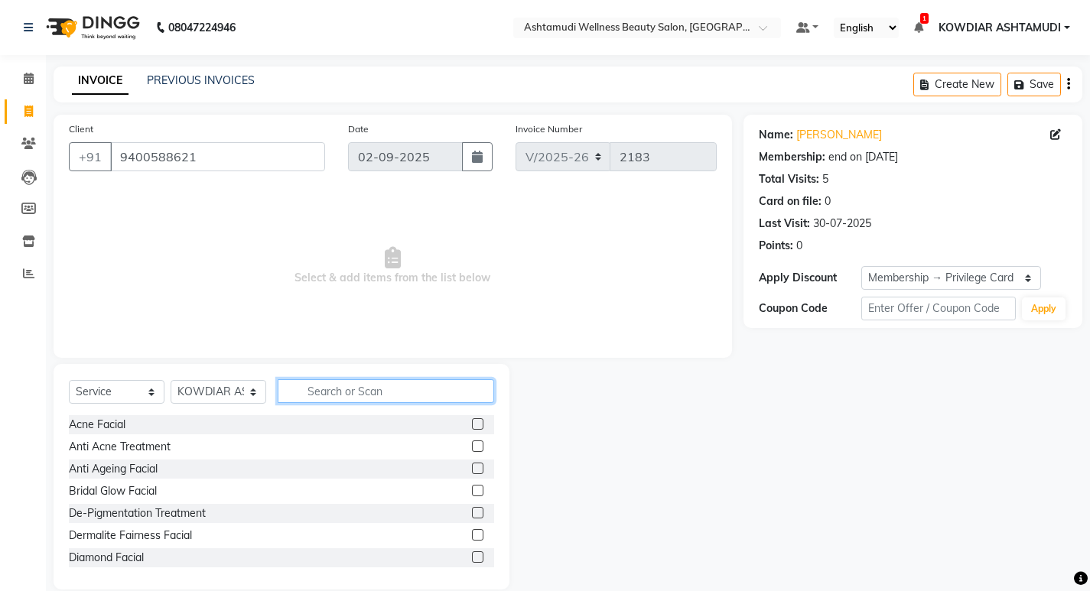
click at [306, 385] on input "text" at bounding box center [386, 391] width 216 height 24
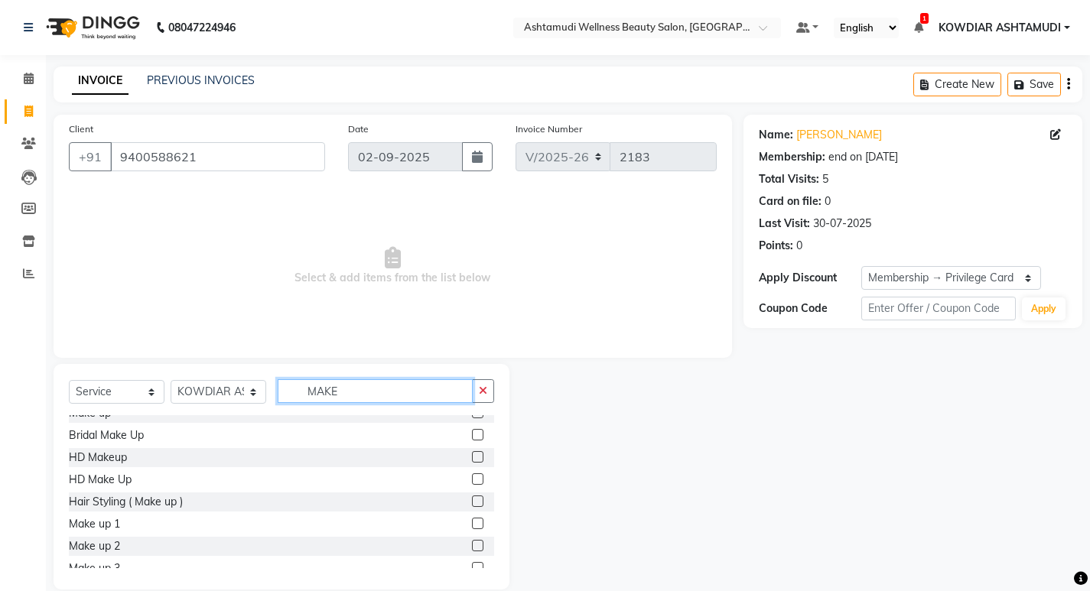
scroll to position [47, 0]
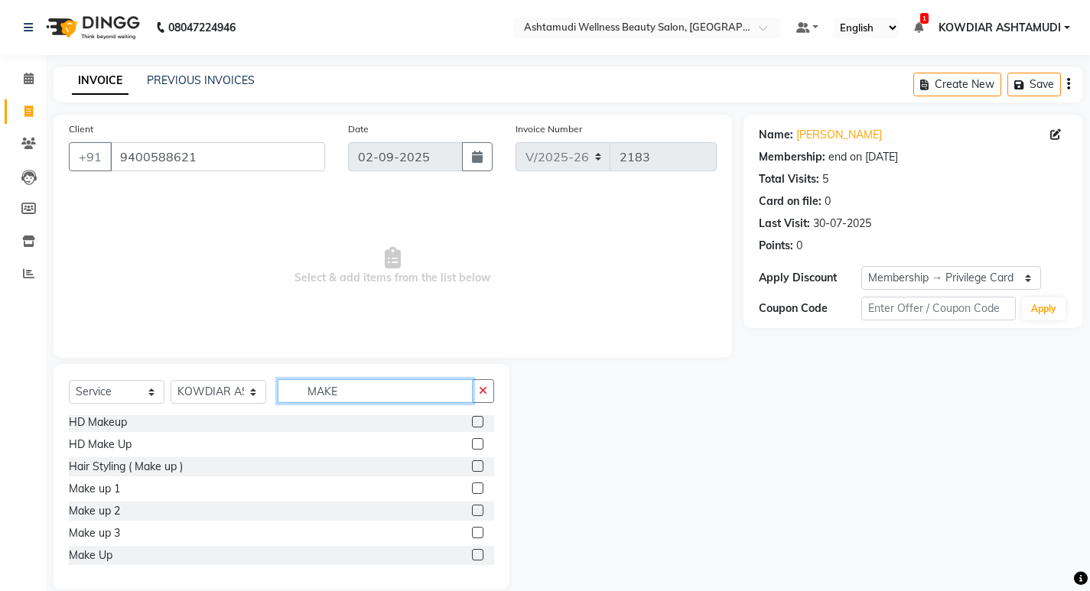
type input "MAKE"
click at [472, 536] on label at bounding box center [477, 532] width 11 height 11
click at [472, 536] on input "checkbox" at bounding box center [477, 534] width 10 height 10
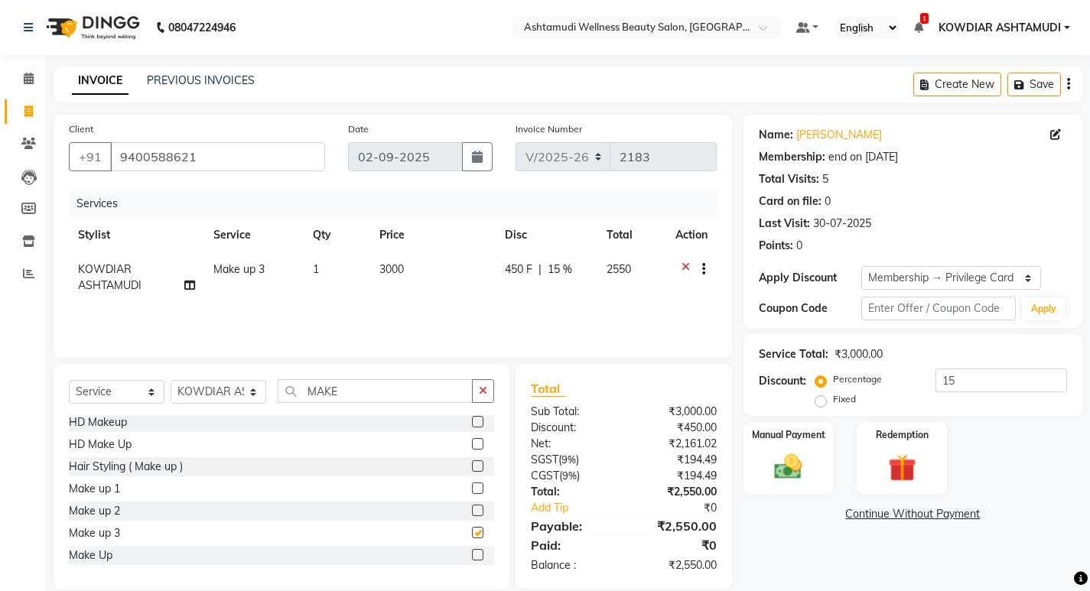
checkbox input "false"
click at [833, 402] on label "Fixed" at bounding box center [844, 399] width 23 height 14
click at [818, 402] on input "Fixed" at bounding box center [823, 399] width 11 height 11
radio input "true"
click at [1010, 383] on input "15" at bounding box center [1002, 381] width 132 height 24
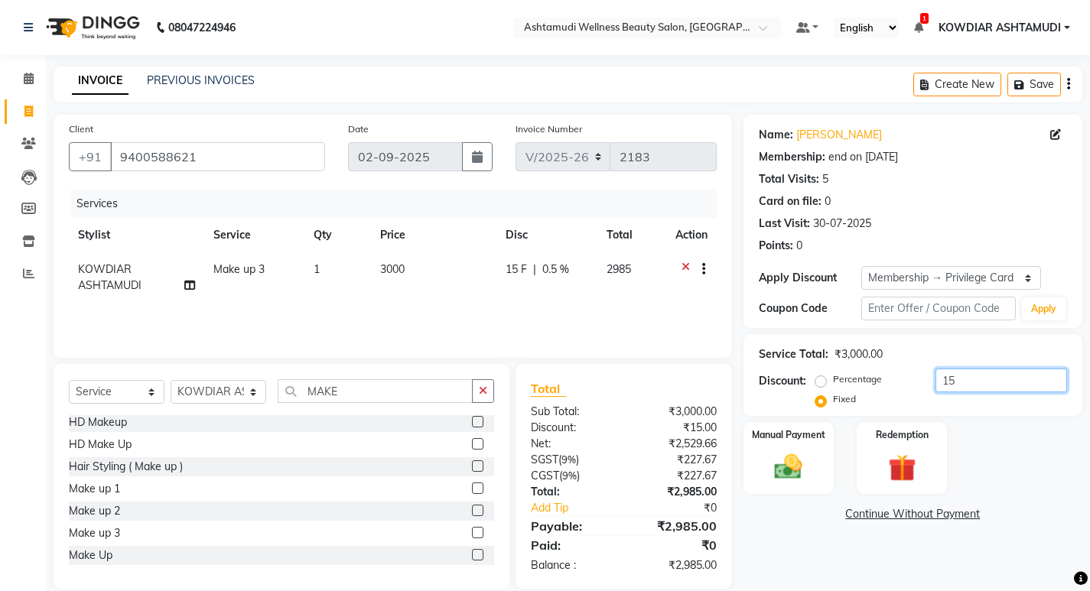
type input "1"
type input "500"
click at [831, 448] on div "Manual Payment" at bounding box center [788, 459] width 94 height 76
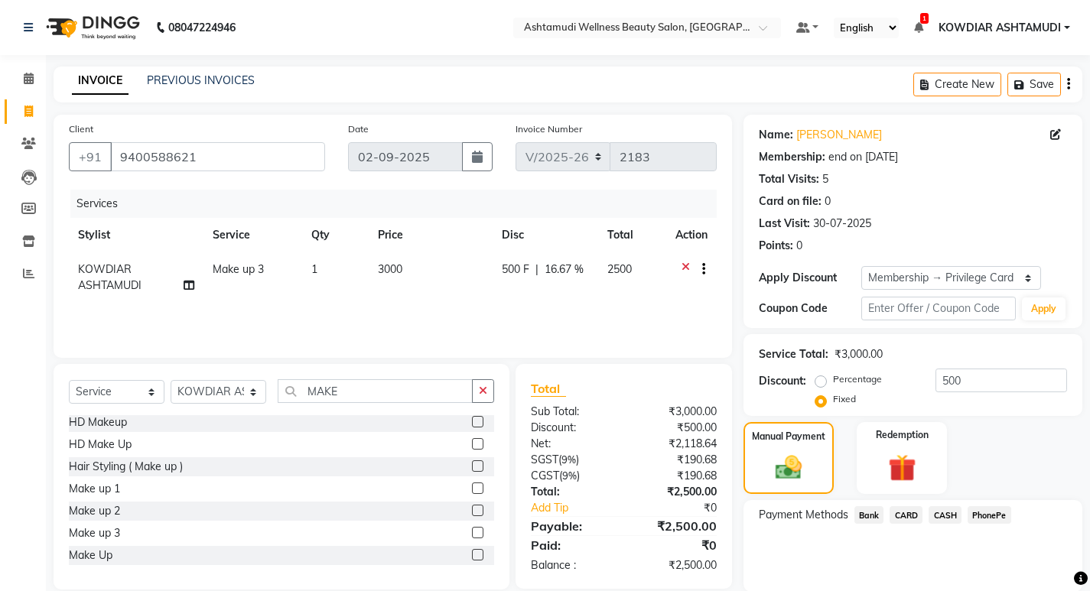
click at [939, 516] on span "CASH" at bounding box center [945, 515] width 33 height 18
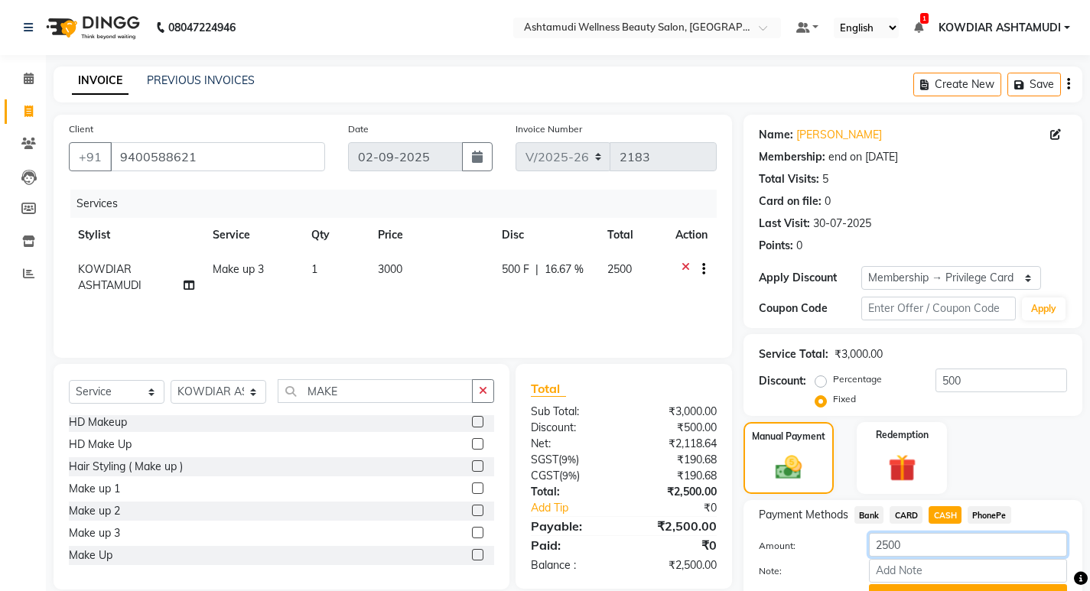
click at [933, 548] on input "2500" at bounding box center [968, 545] width 198 height 24
type input "2"
type input "2000"
click at [934, 572] on input "Note:" at bounding box center [968, 571] width 198 height 24
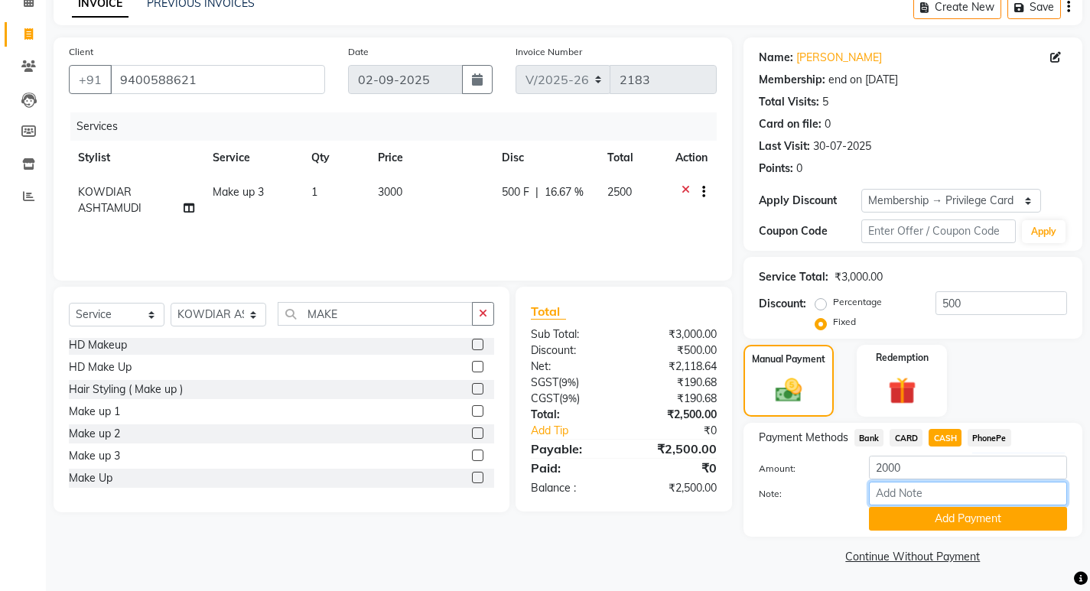
click at [932, 492] on input "Note:" at bounding box center [968, 494] width 198 height 24
type input "REKHA"
click at [966, 522] on button "Add Payment" at bounding box center [968, 519] width 198 height 24
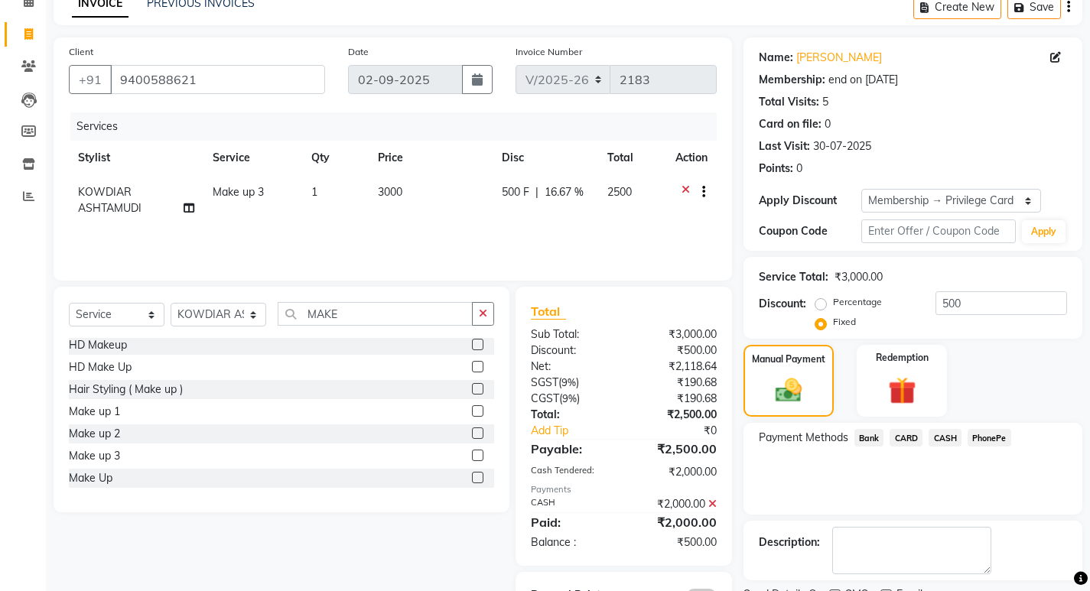
click at [988, 438] on span "PhonePe" at bounding box center [990, 438] width 44 height 18
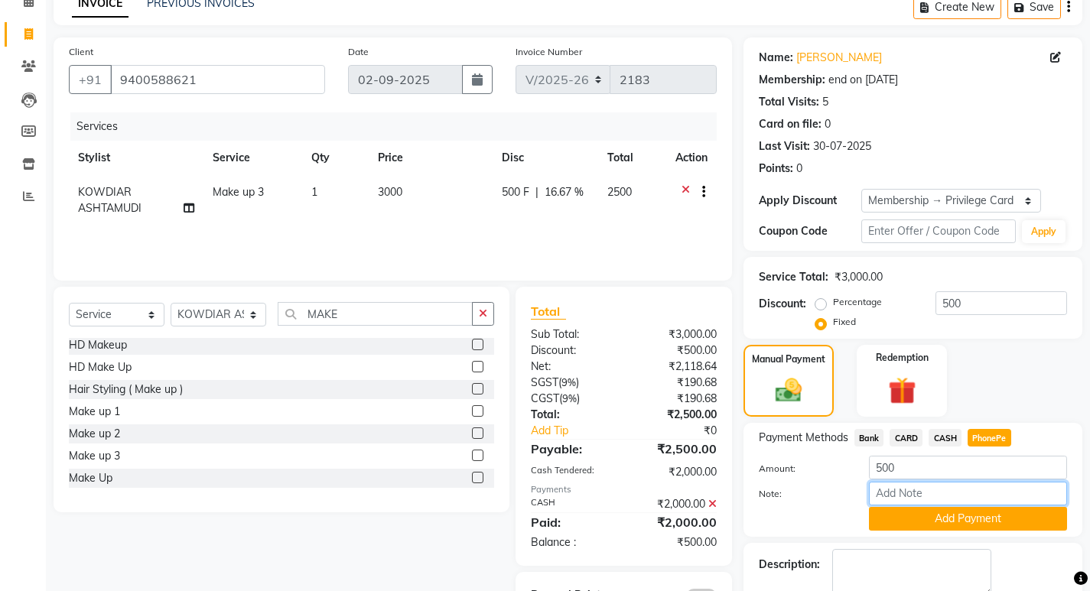
click at [916, 498] on input "Note:" at bounding box center [968, 494] width 198 height 24
type input "REKHA"
click at [948, 517] on button "Add Payment" at bounding box center [968, 519] width 198 height 24
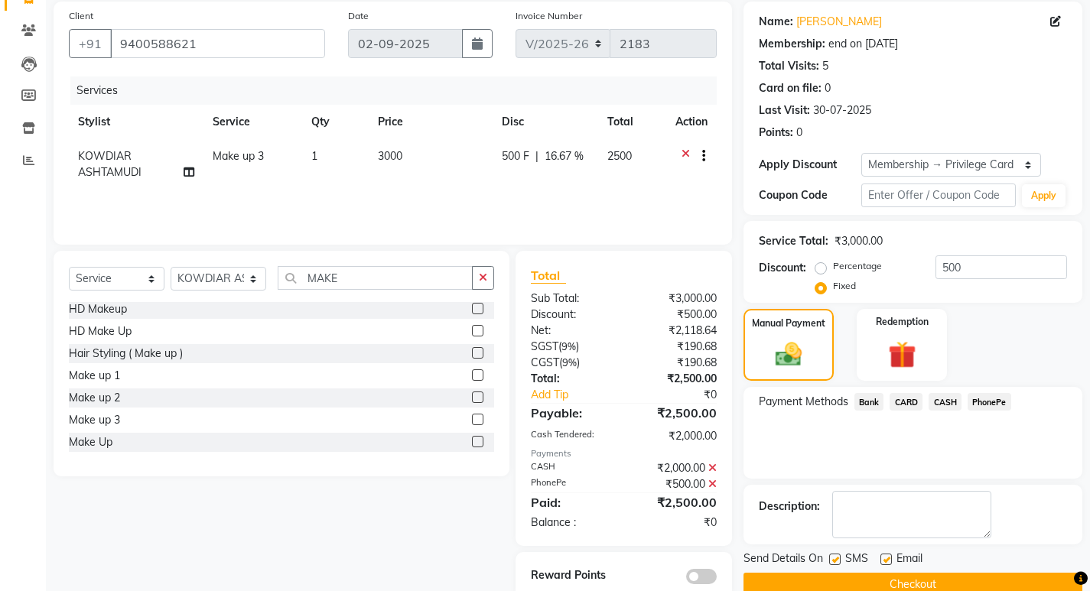
scroll to position [145, 0]
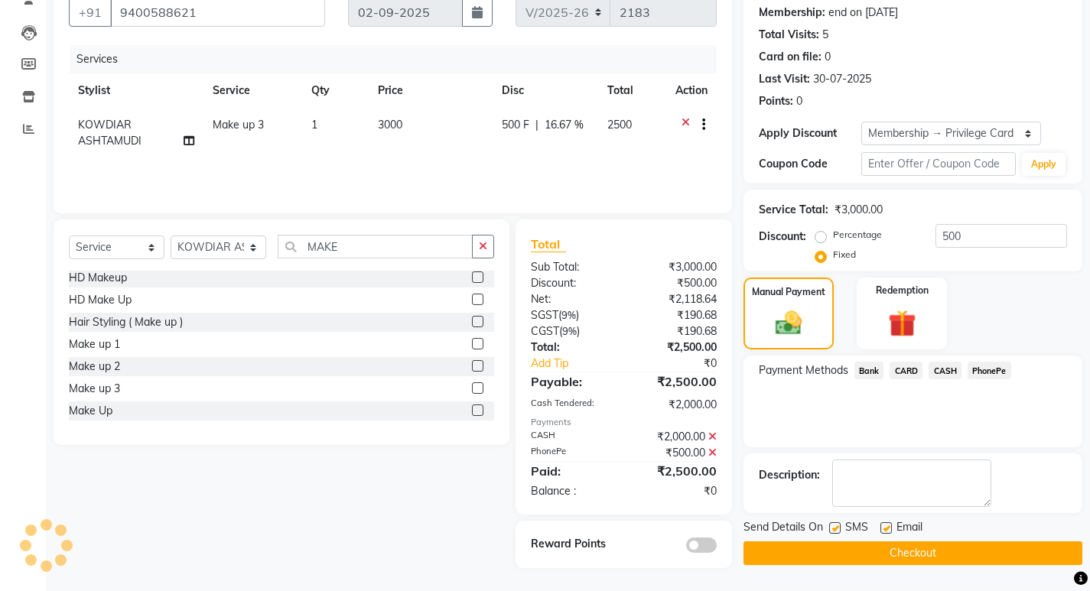
click at [937, 558] on button "Checkout" at bounding box center [913, 554] width 339 height 24
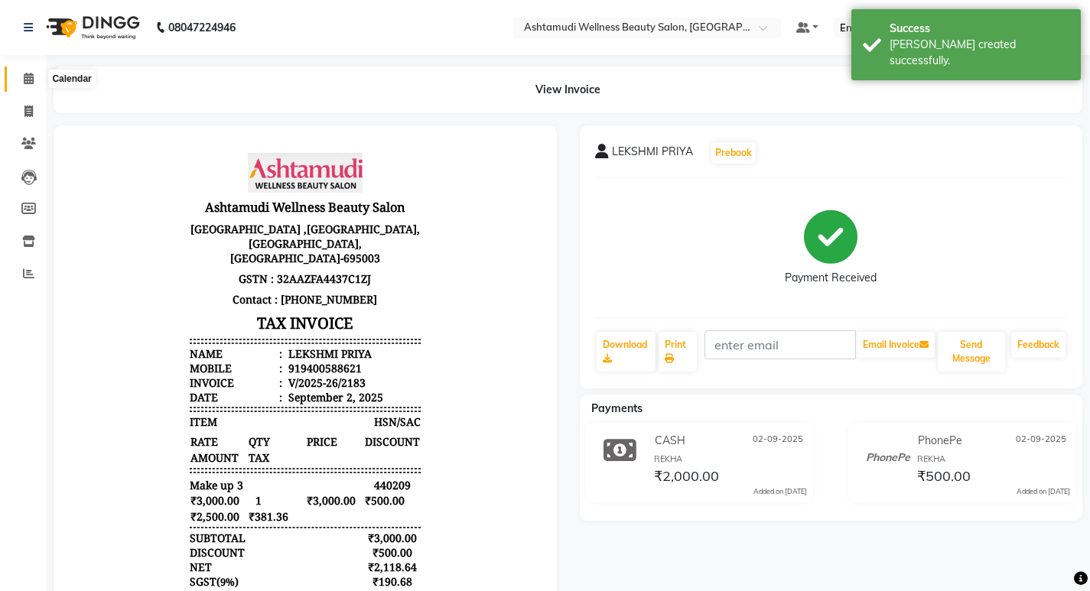
click at [34, 78] on span at bounding box center [28, 79] width 27 height 18
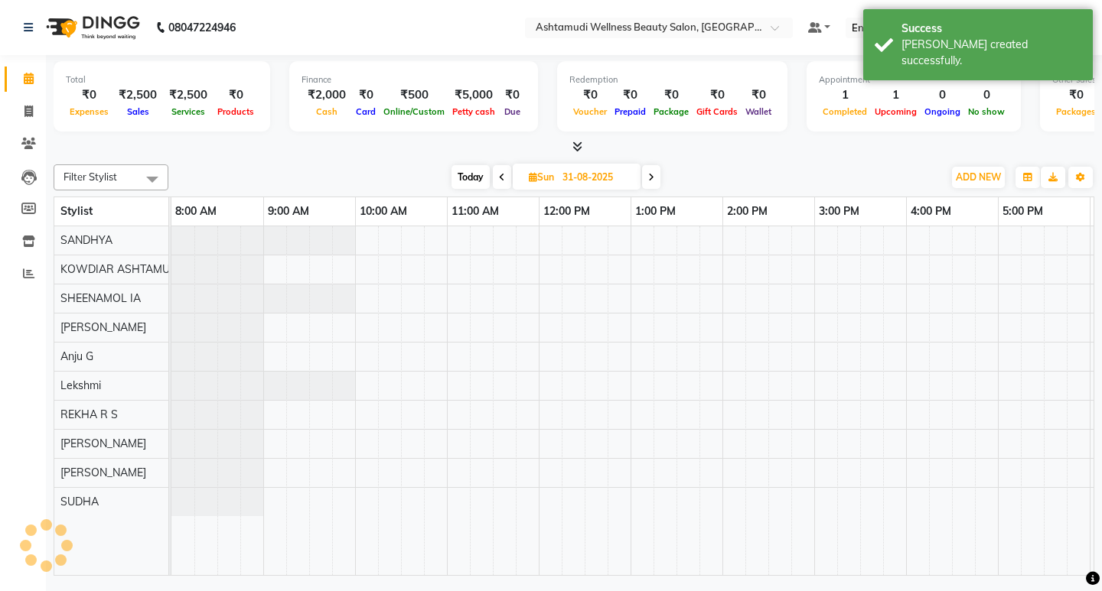
scroll to position [0, 272]
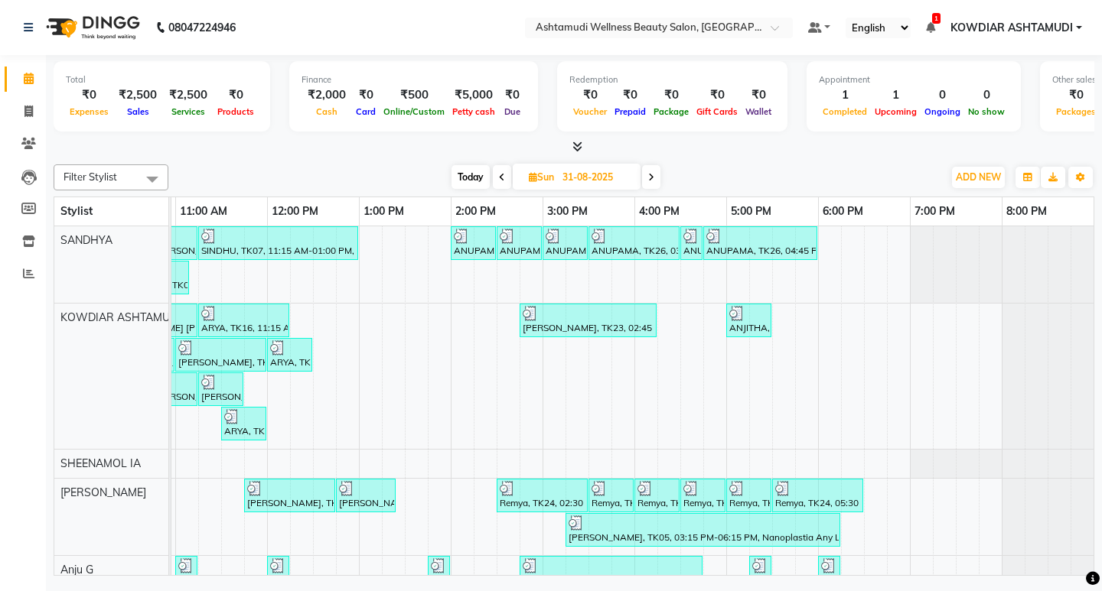
click at [473, 181] on span "Today" at bounding box center [470, 177] width 38 height 24
type input "02-09-2025"
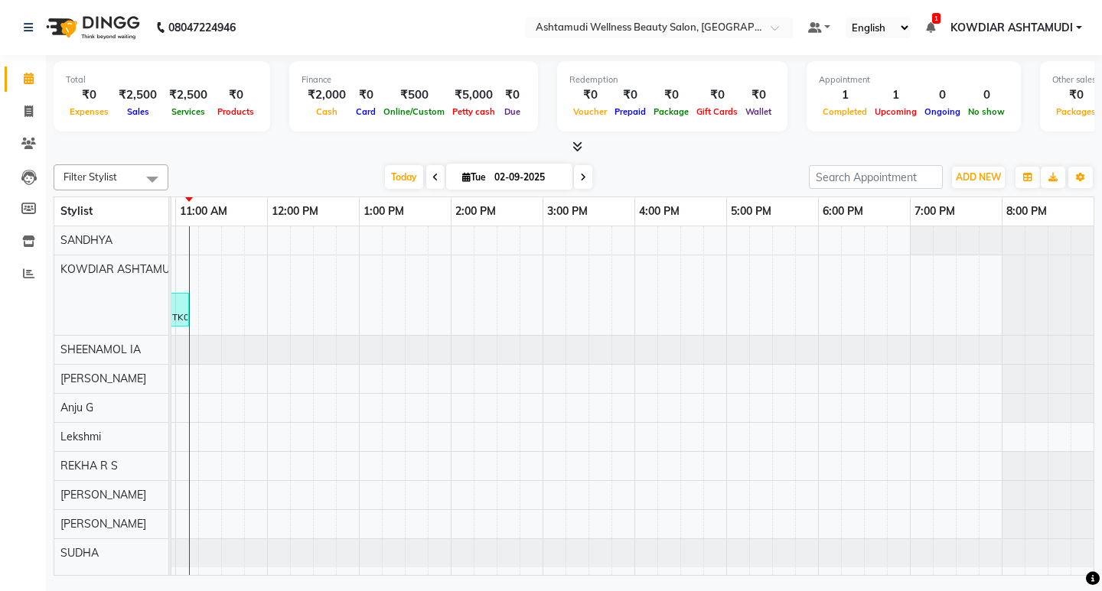
scroll to position [0, 0]
